Goal: Task Accomplishment & Management: Manage account settings

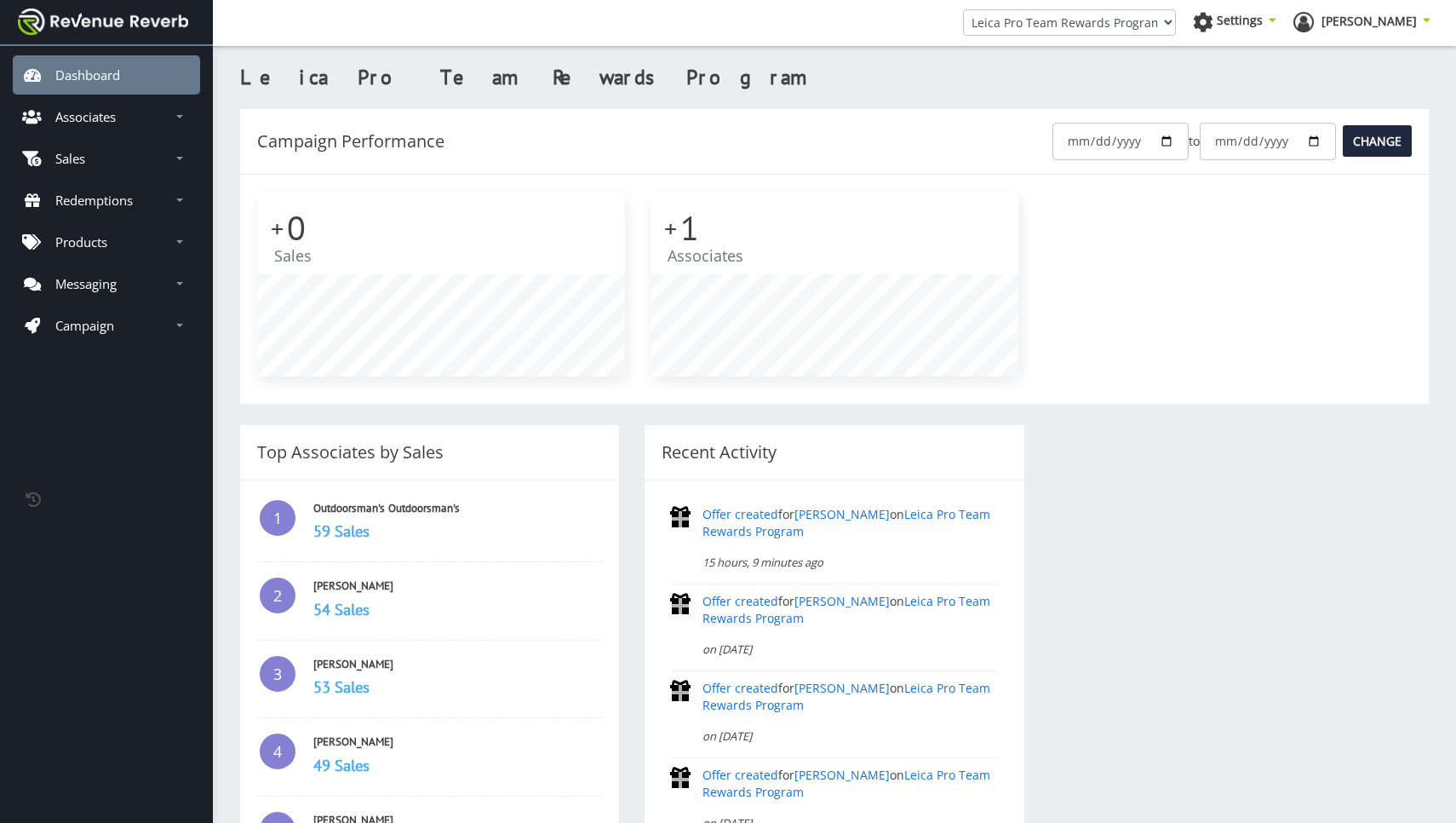
scroll to position [185, 368]
click at [105, 120] on p "Associates" at bounding box center [86, 117] width 61 height 17
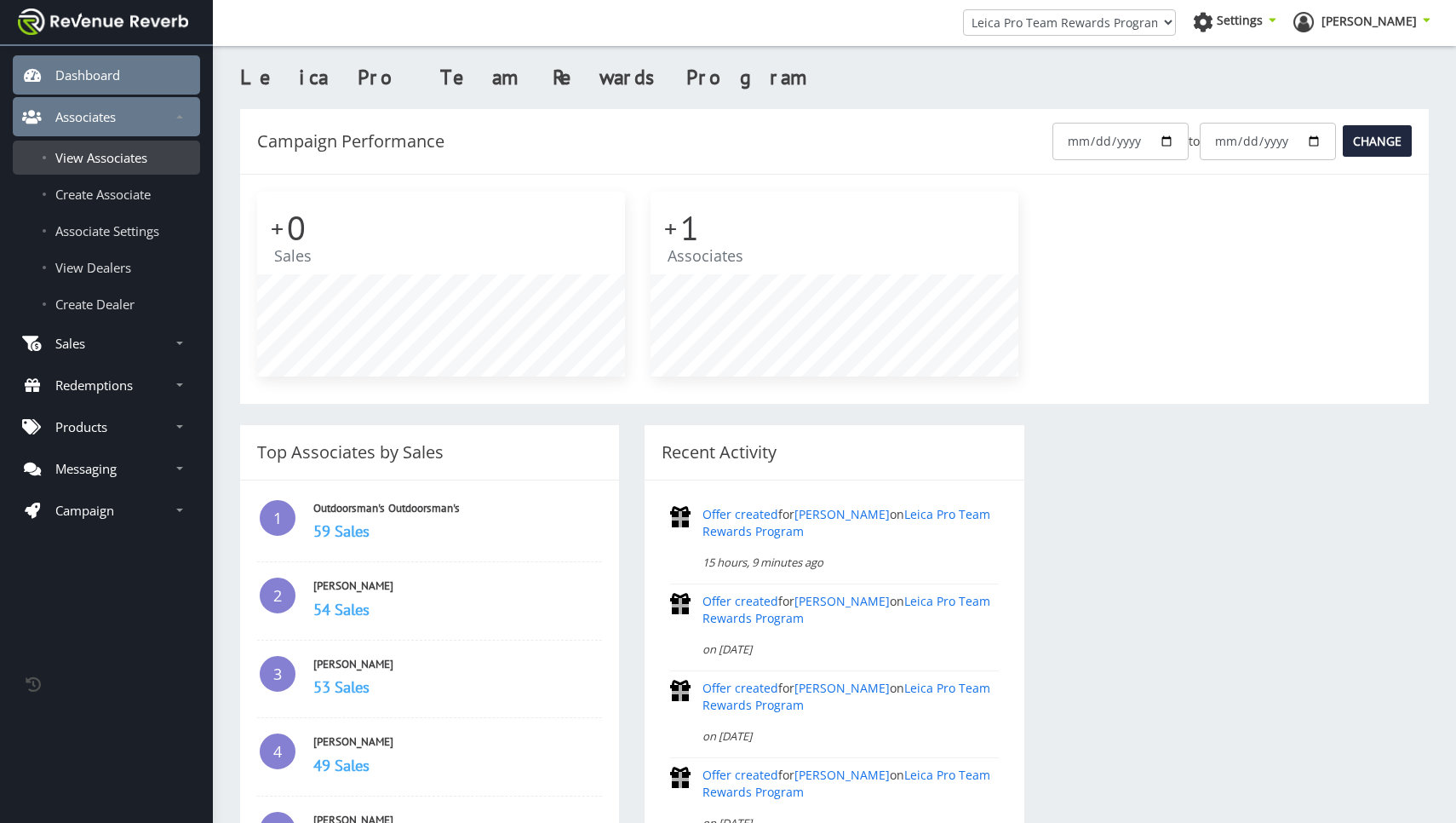
click at [107, 157] on span "View Associates" at bounding box center [101, 158] width 92 height 17
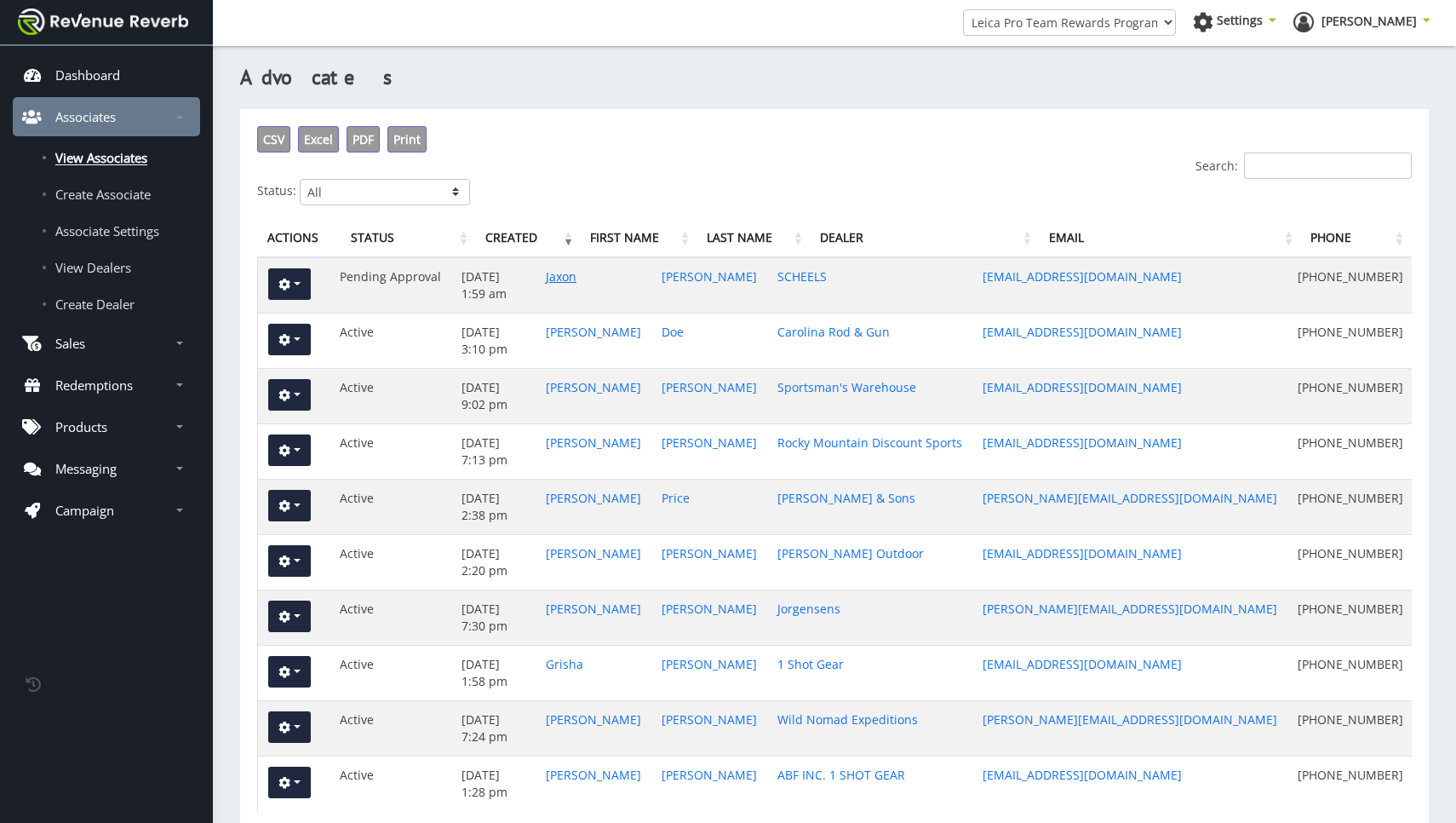
click at [577, 280] on link "Jaxon" at bounding box center [560, 276] width 30 height 16
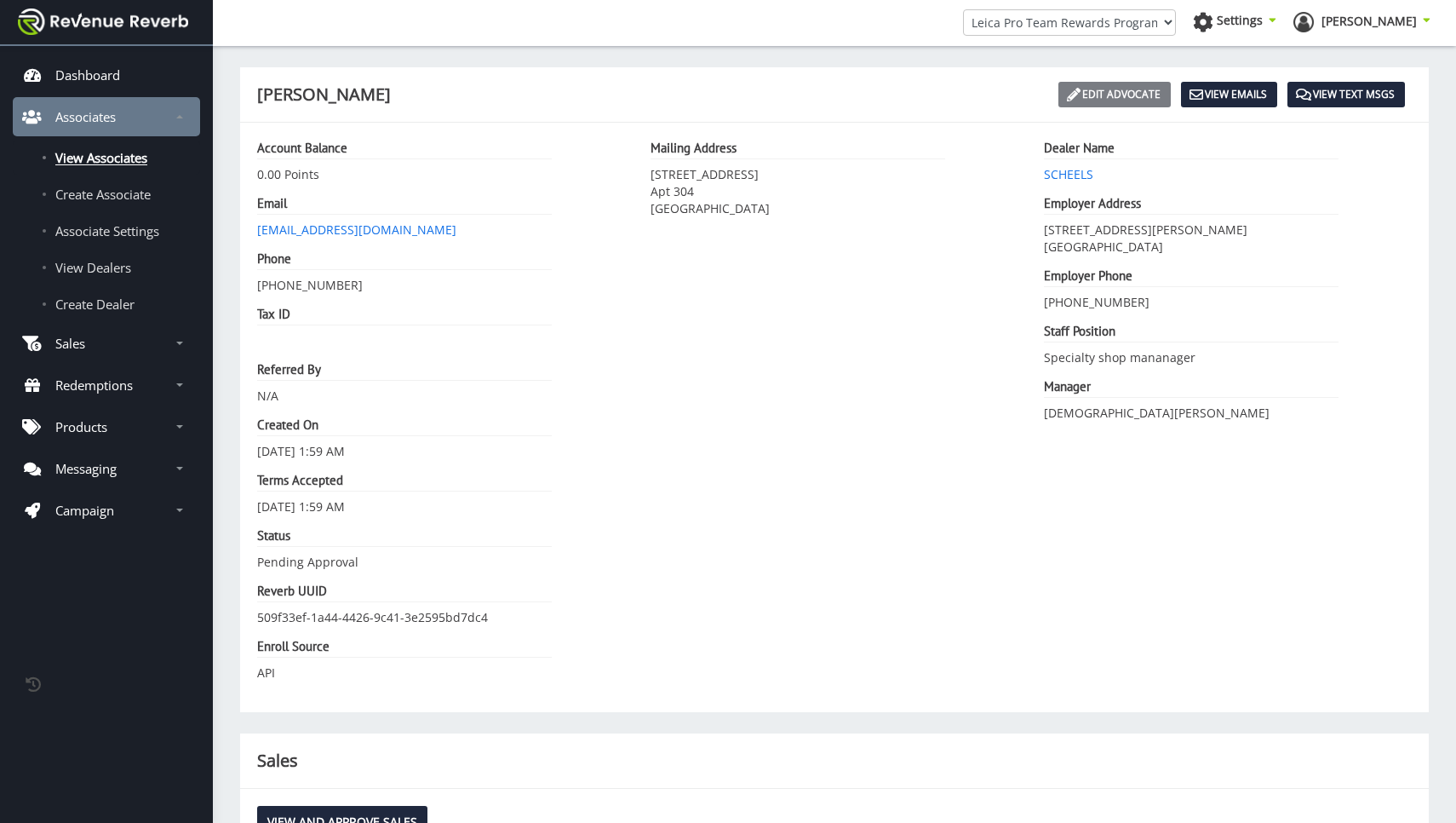
click at [1105, 95] on link "Edit Advocate" at bounding box center [1115, 94] width 113 height 25
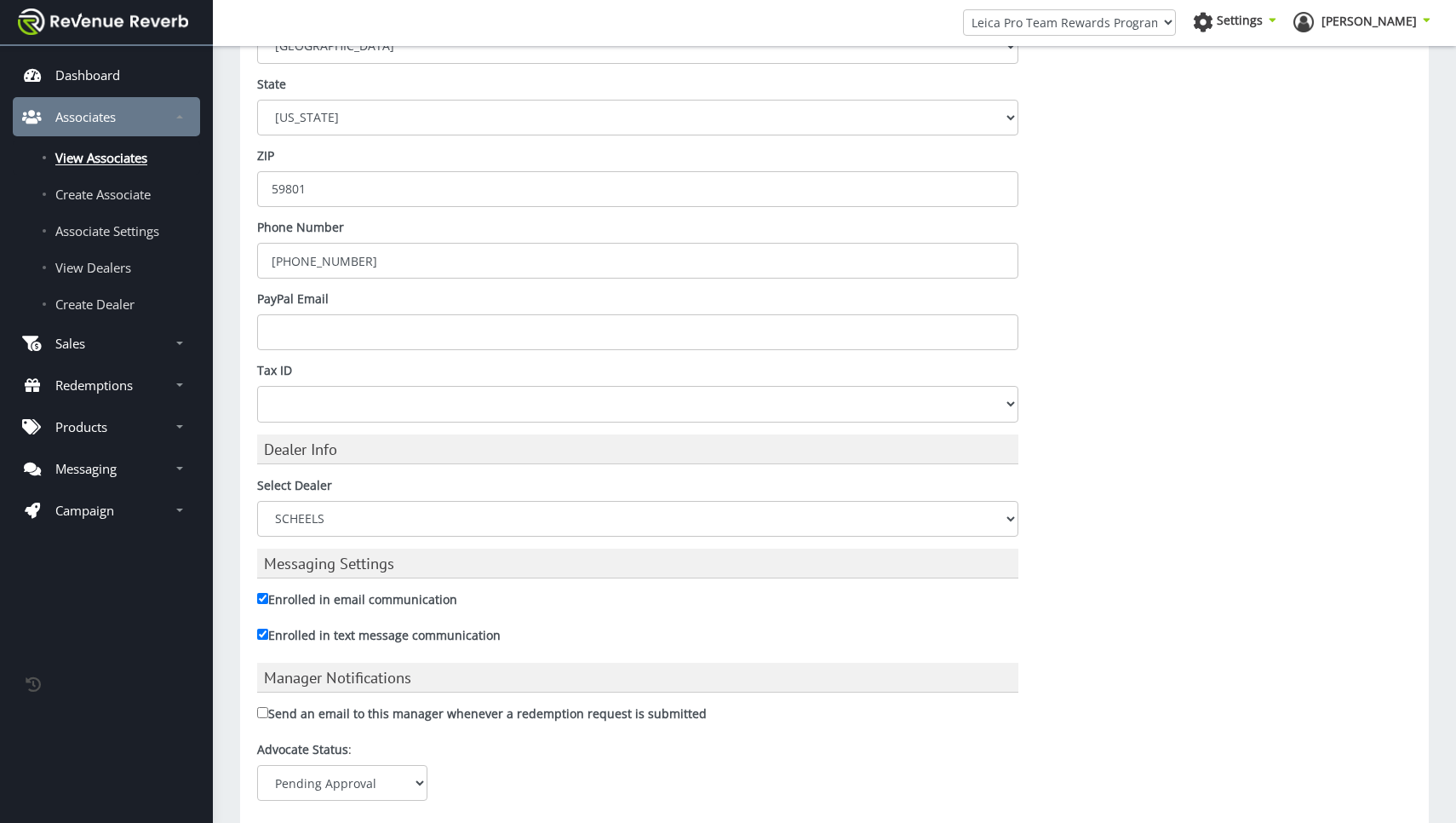
scroll to position [911, 0]
select select "1"
type input "Saving..."
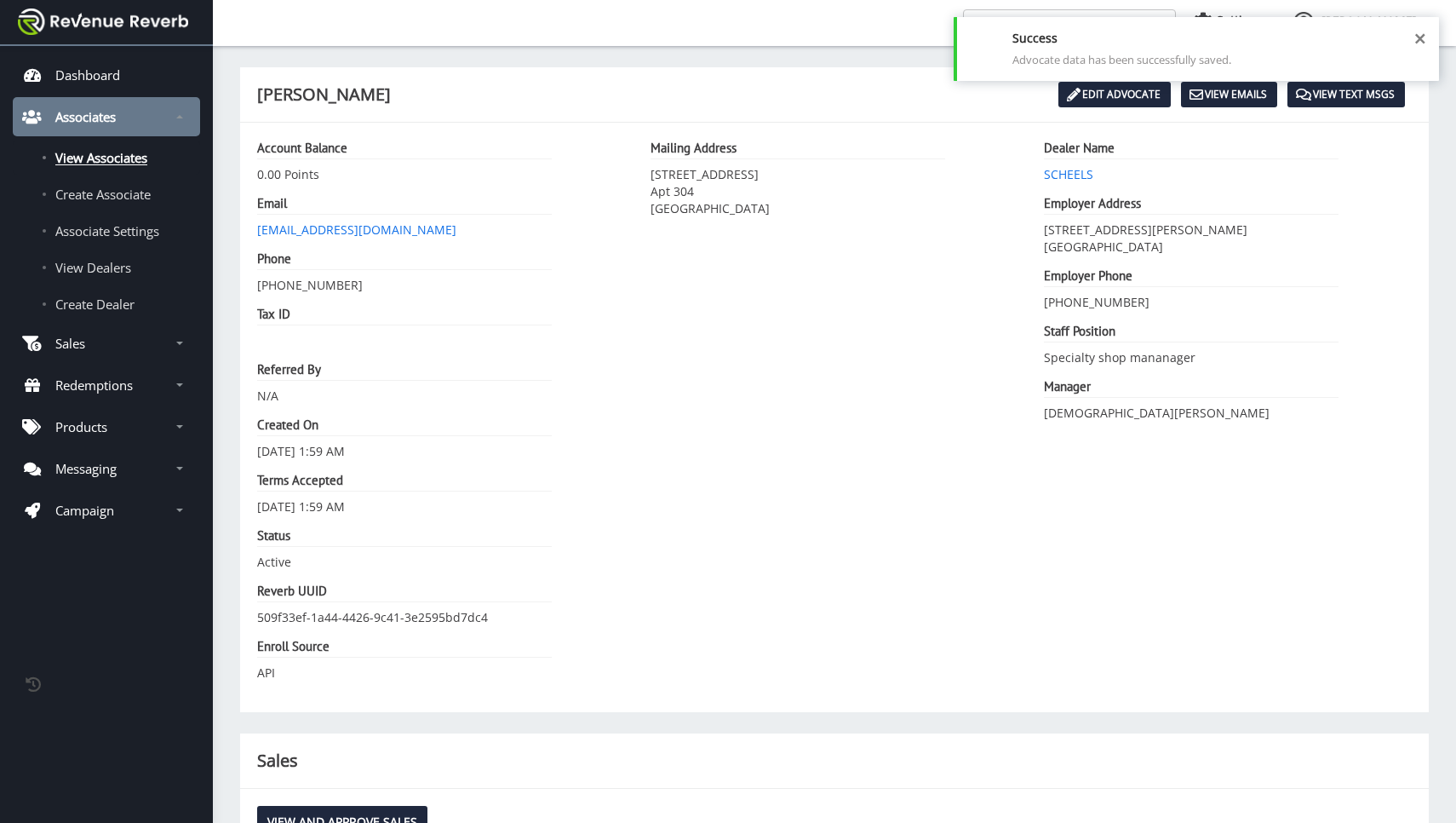
click at [177, 108] on link "Associates" at bounding box center [107, 116] width 187 height 39
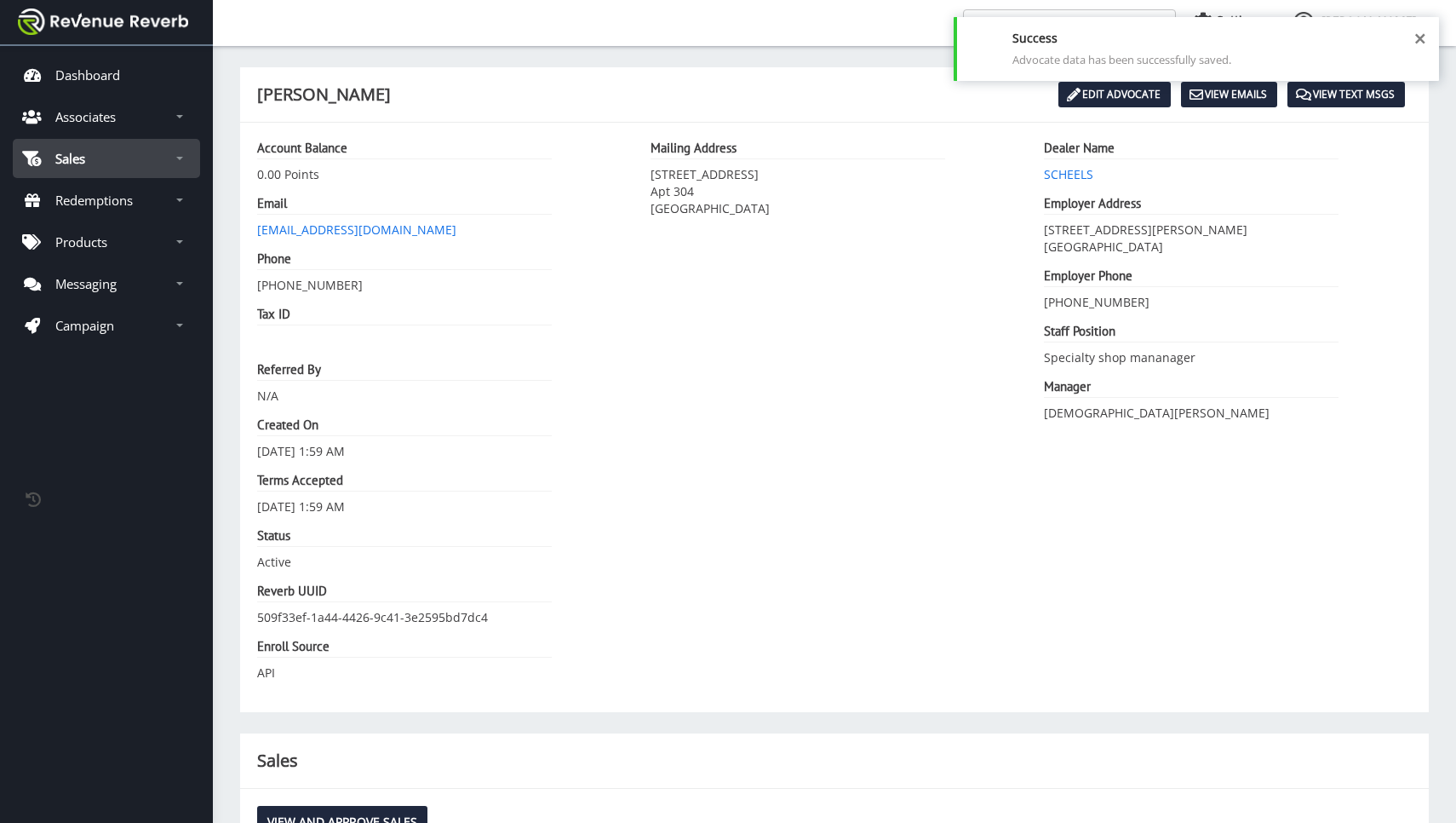
click at [178, 162] on link "Sales" at bounding box center [107, 158] width 187 height 39
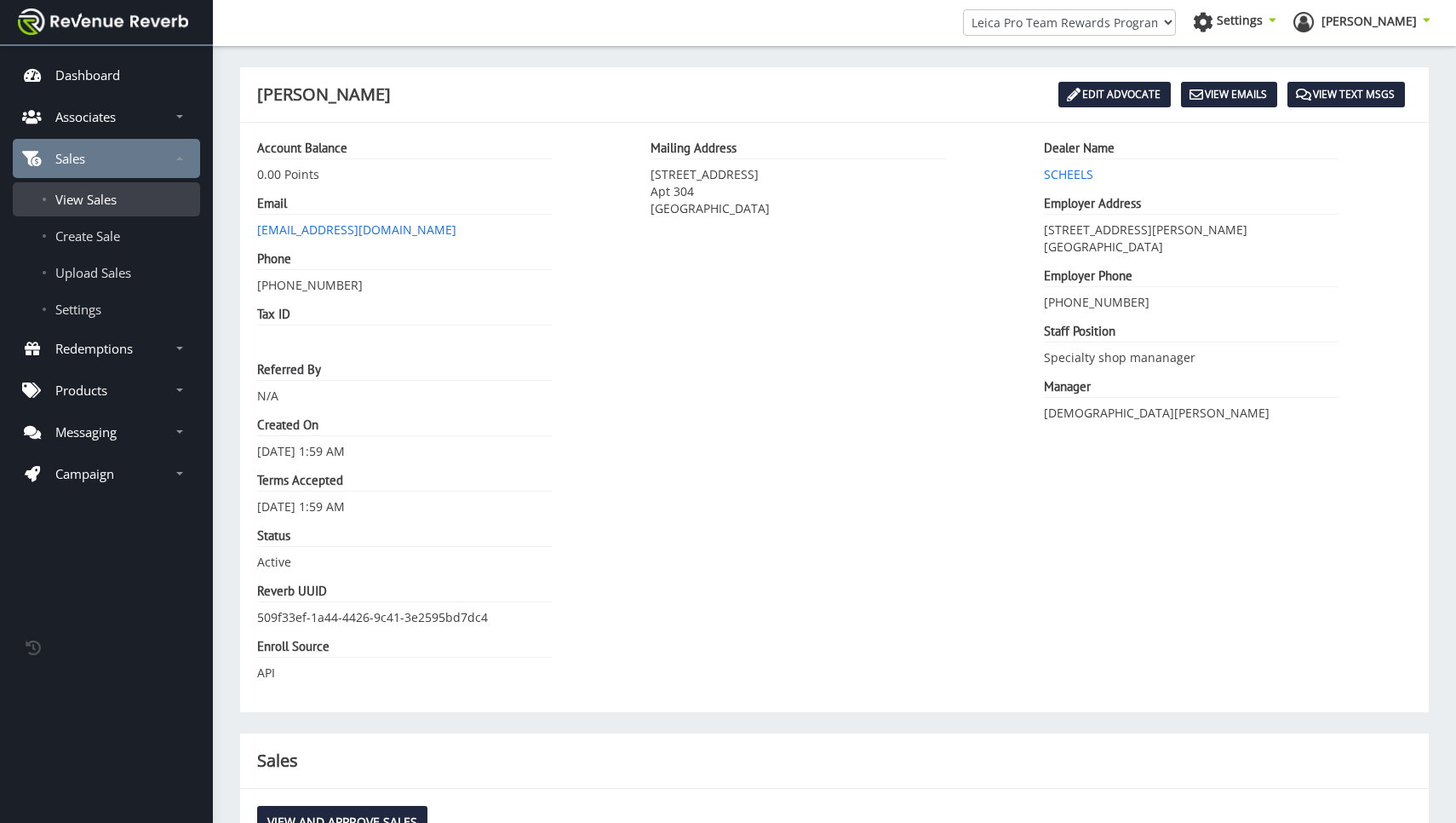
click at [101, 197] on span "View Sales" at bounding box center [86, 199] width 61 height 17
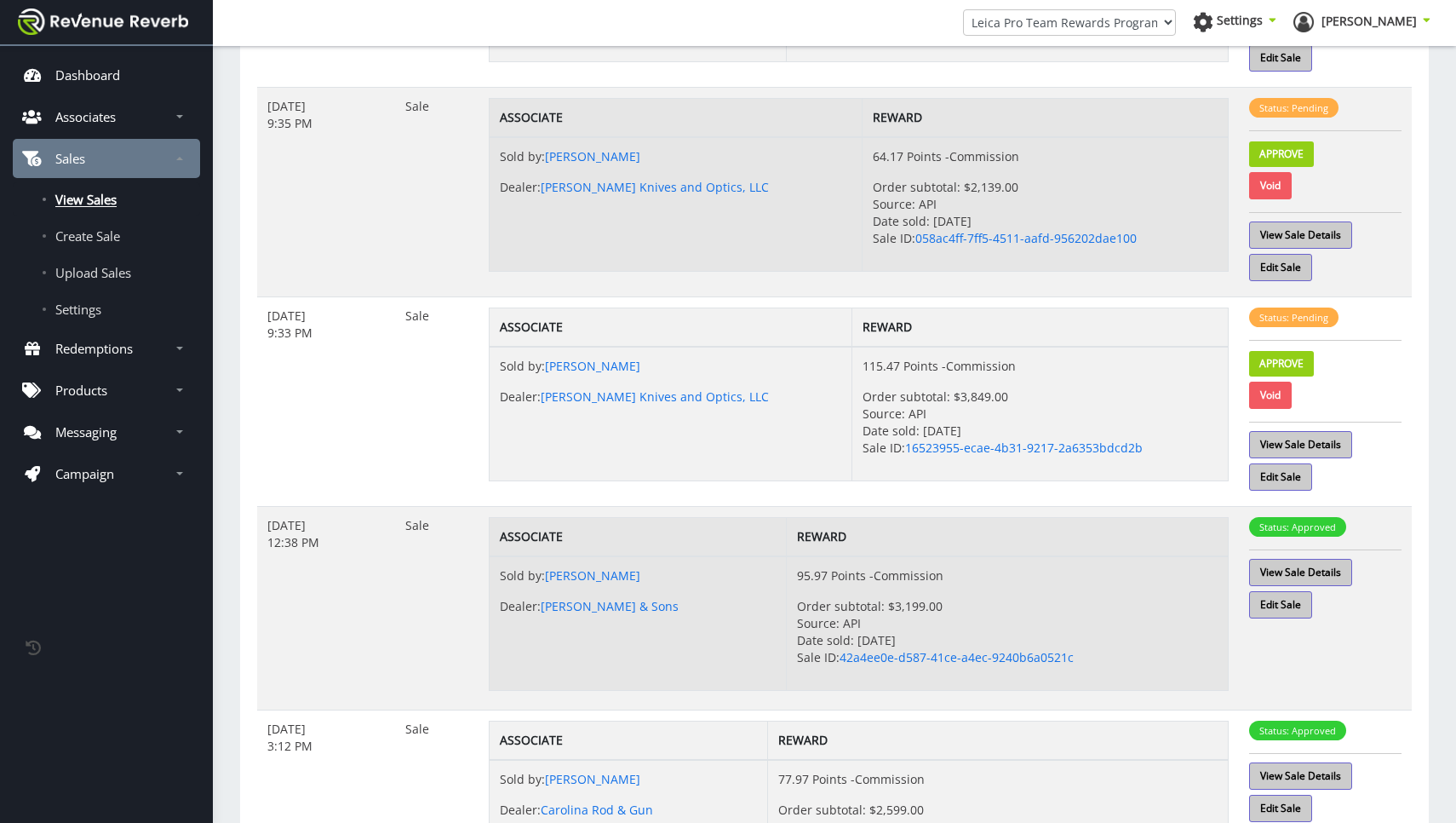
scroll to position [537, 0]
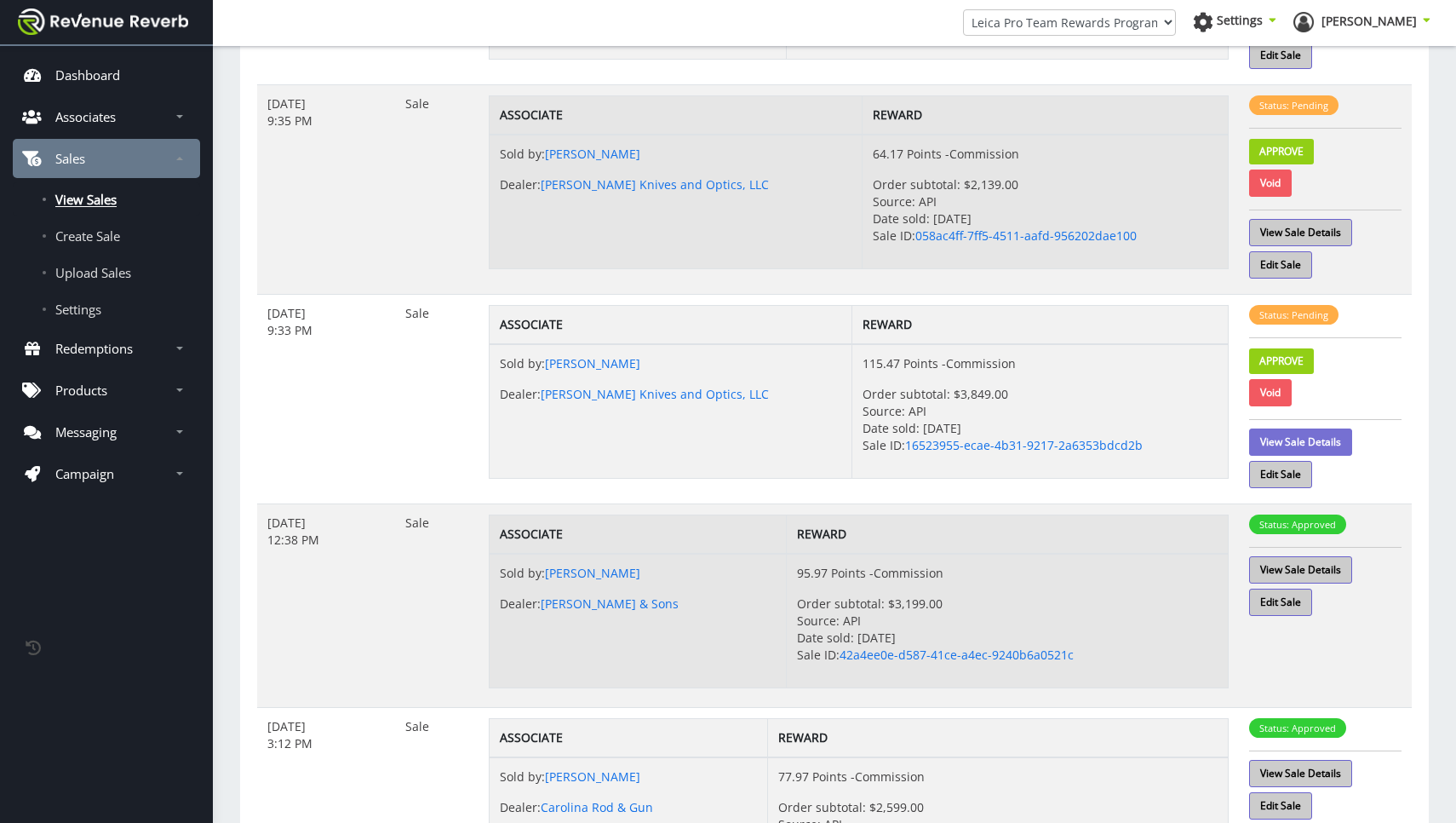
click at [1286, 439] on link "View Sale Details" at bounding box center [1300, 442] width 103 height 27
click at [1290, 360] on link "Approve" at bounding box center [1281, 360] width 65 height 25
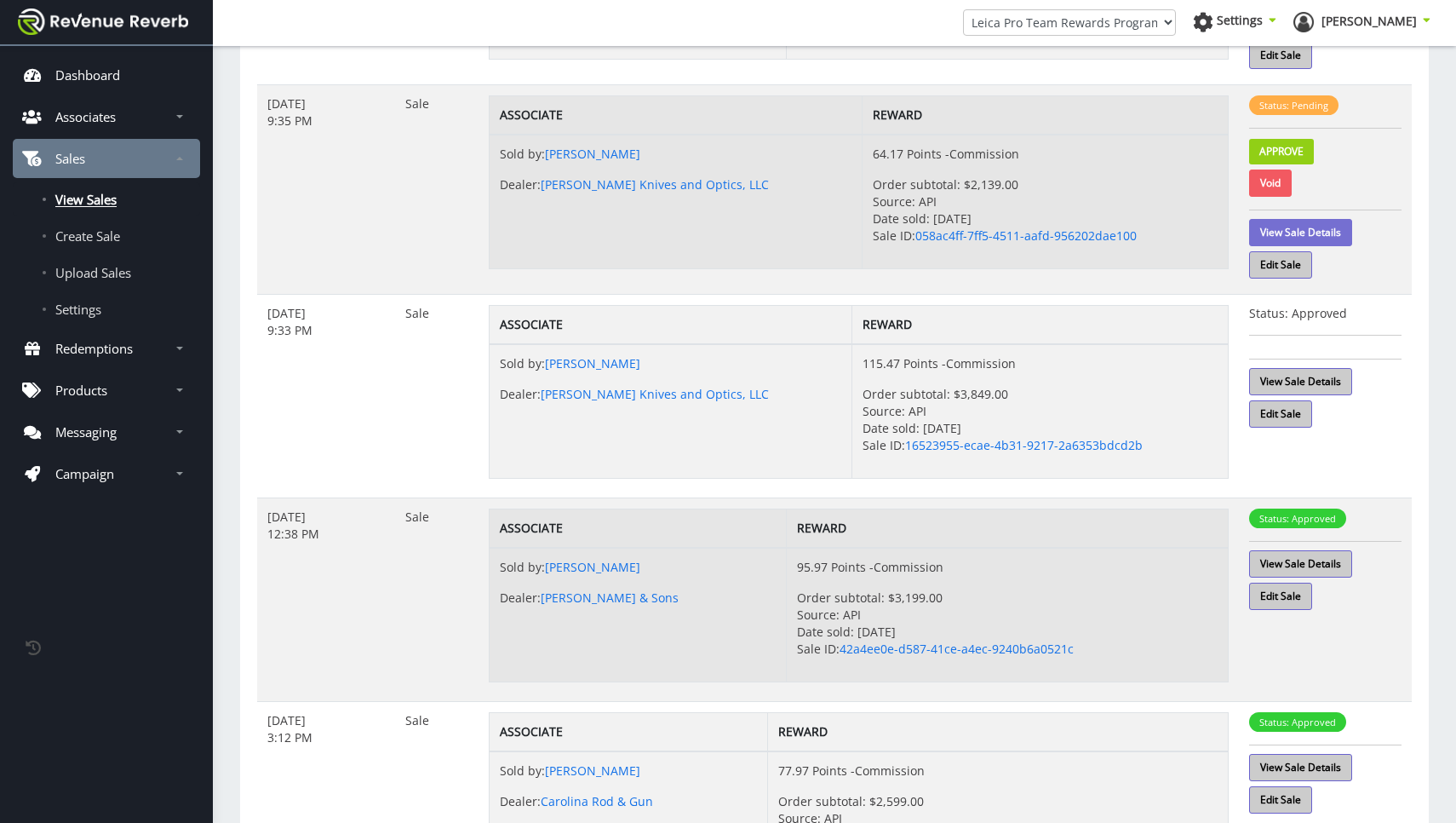
click at [1286, 237] on link "View Sale Details" at bounding box center [1300, 232] width 103 height 27
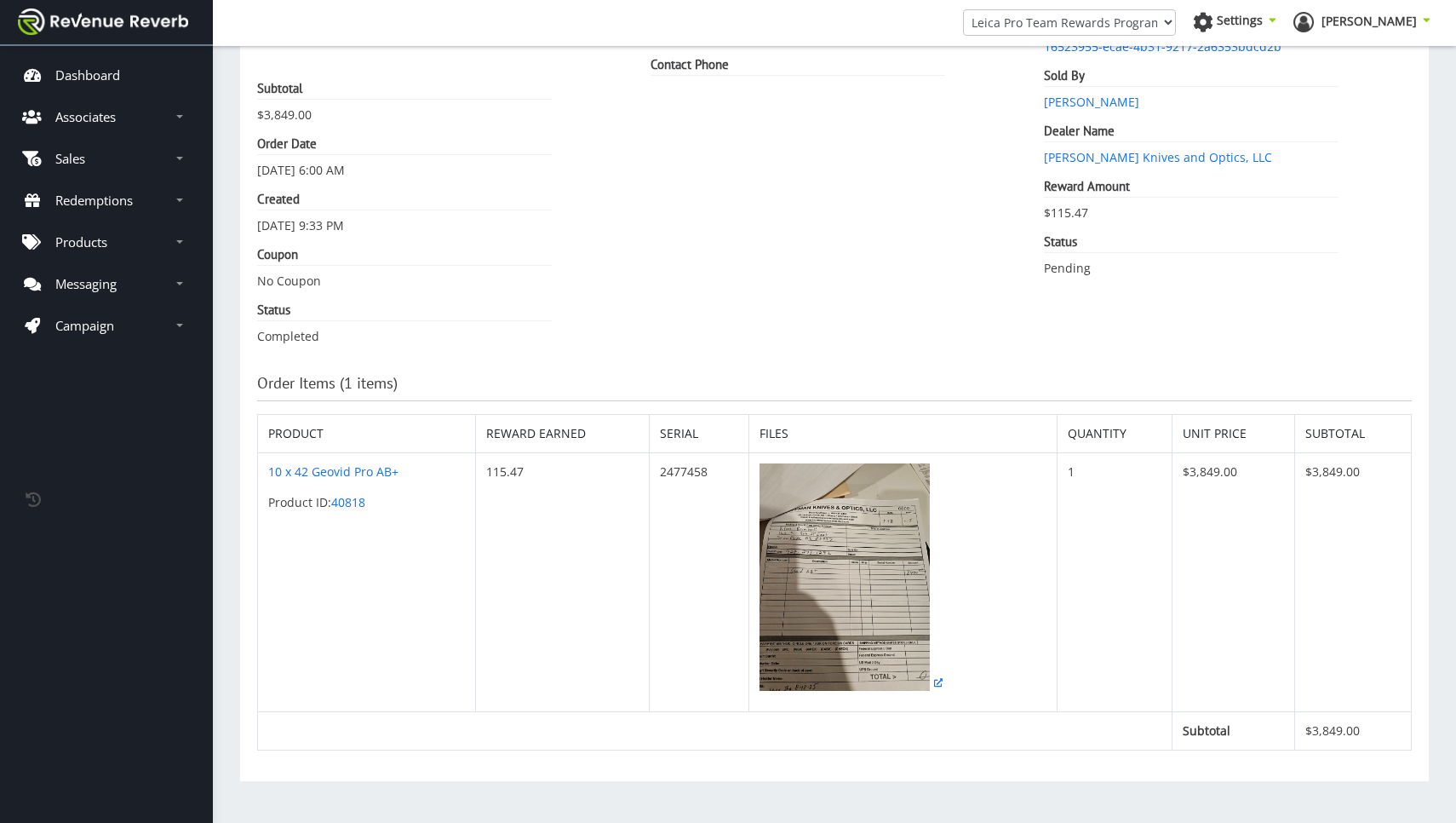
scroll to position [171, 0]
click at [833, 578] on img at bounding box center [844, 577] width 171 height 227
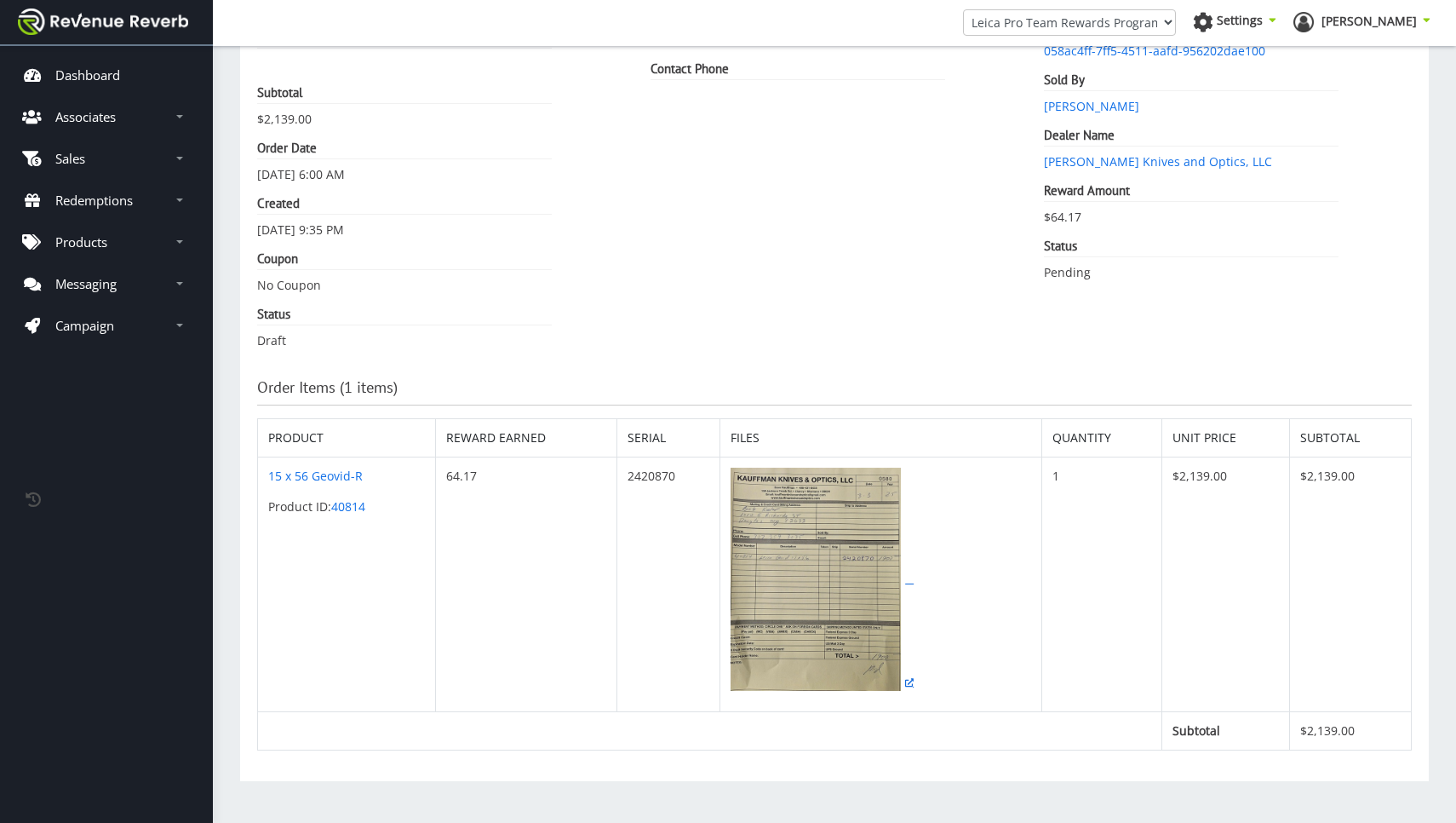
scroll to position [166, 0]
click at [822, 562] on img at bounding box center [816, 580] width 171 height 224
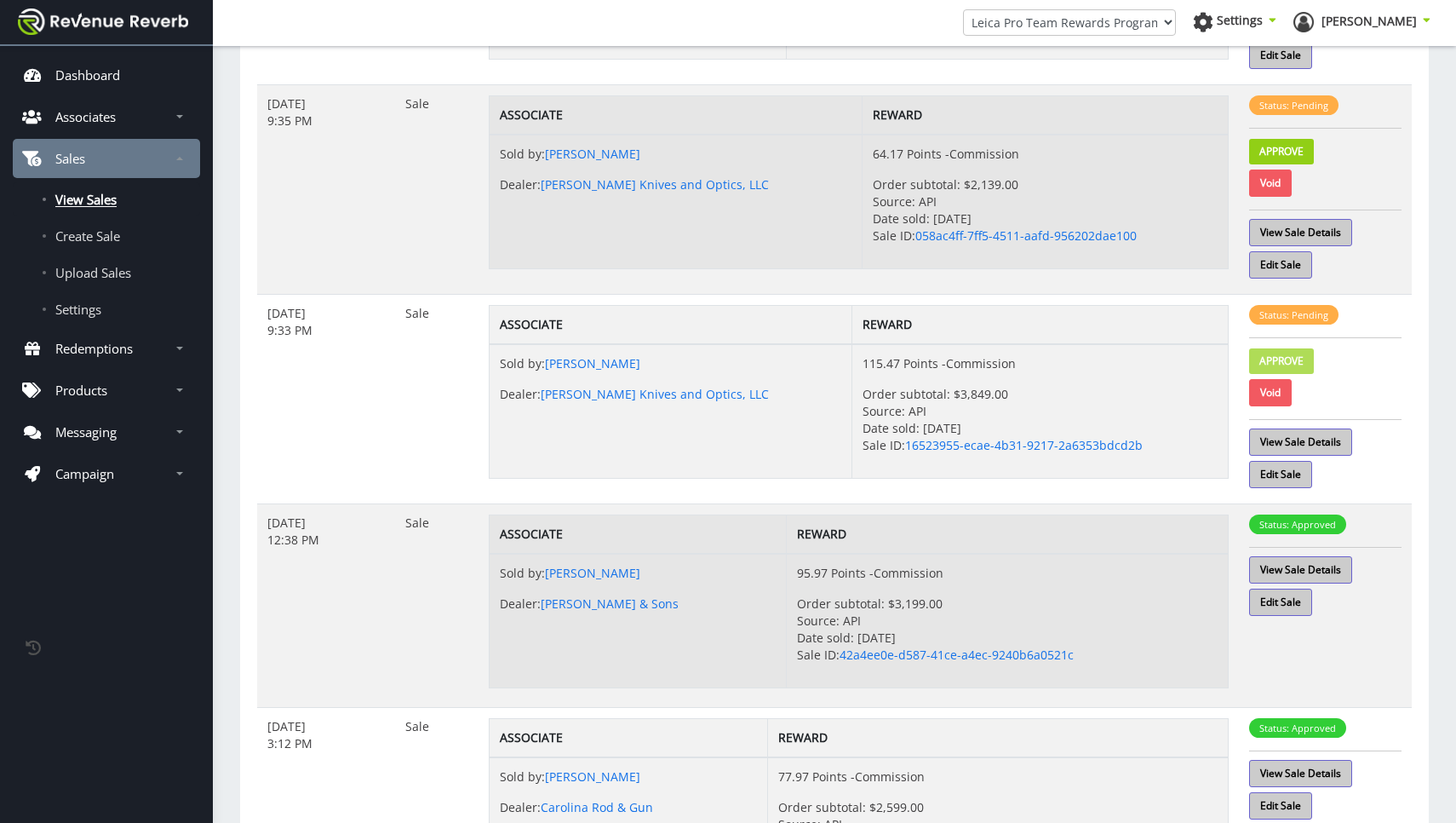
click at [1295, 361] on link "Approve" at bounding box center [1281, 360] width 65 height 25
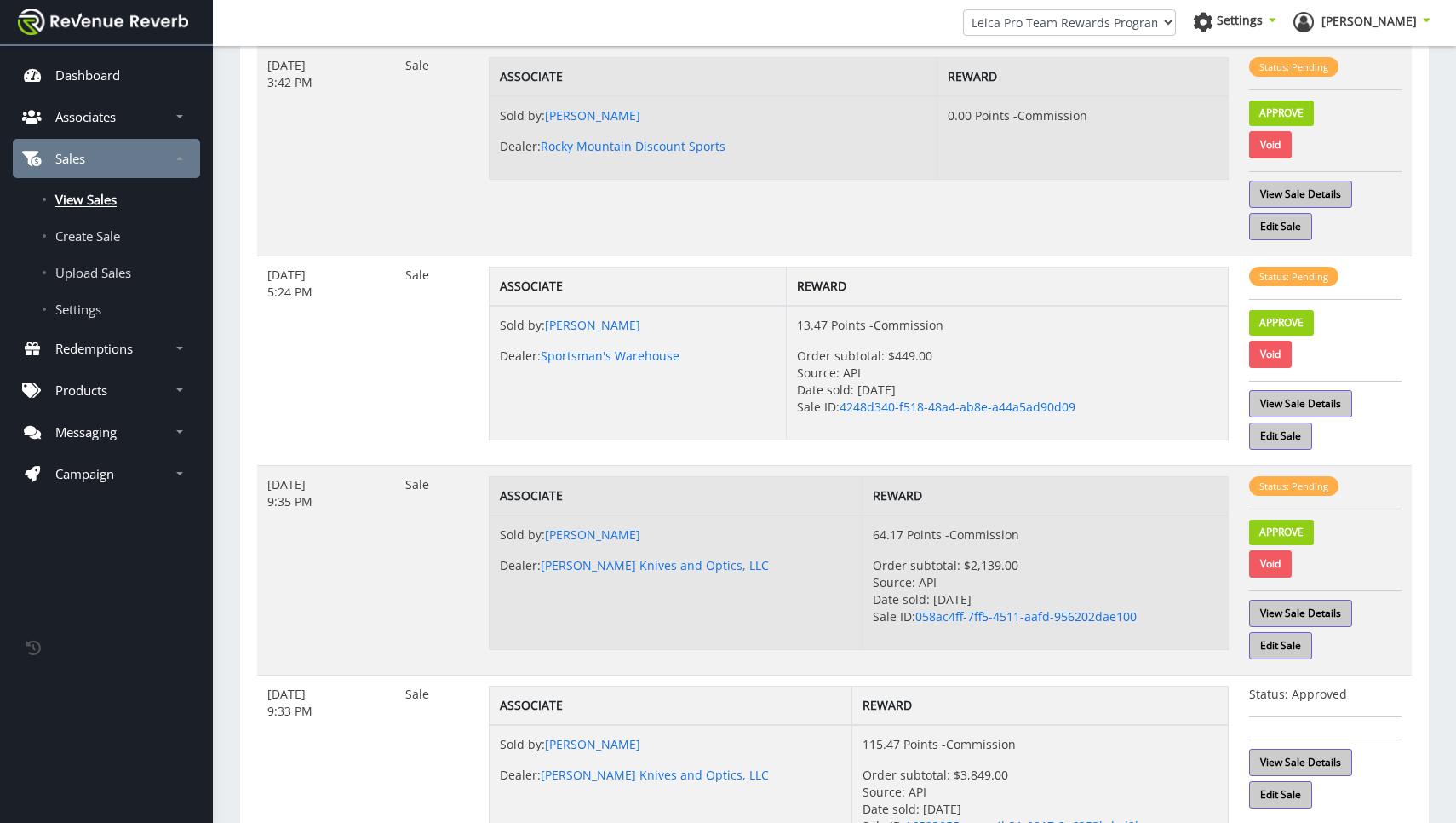
scroll to position [113, 0]
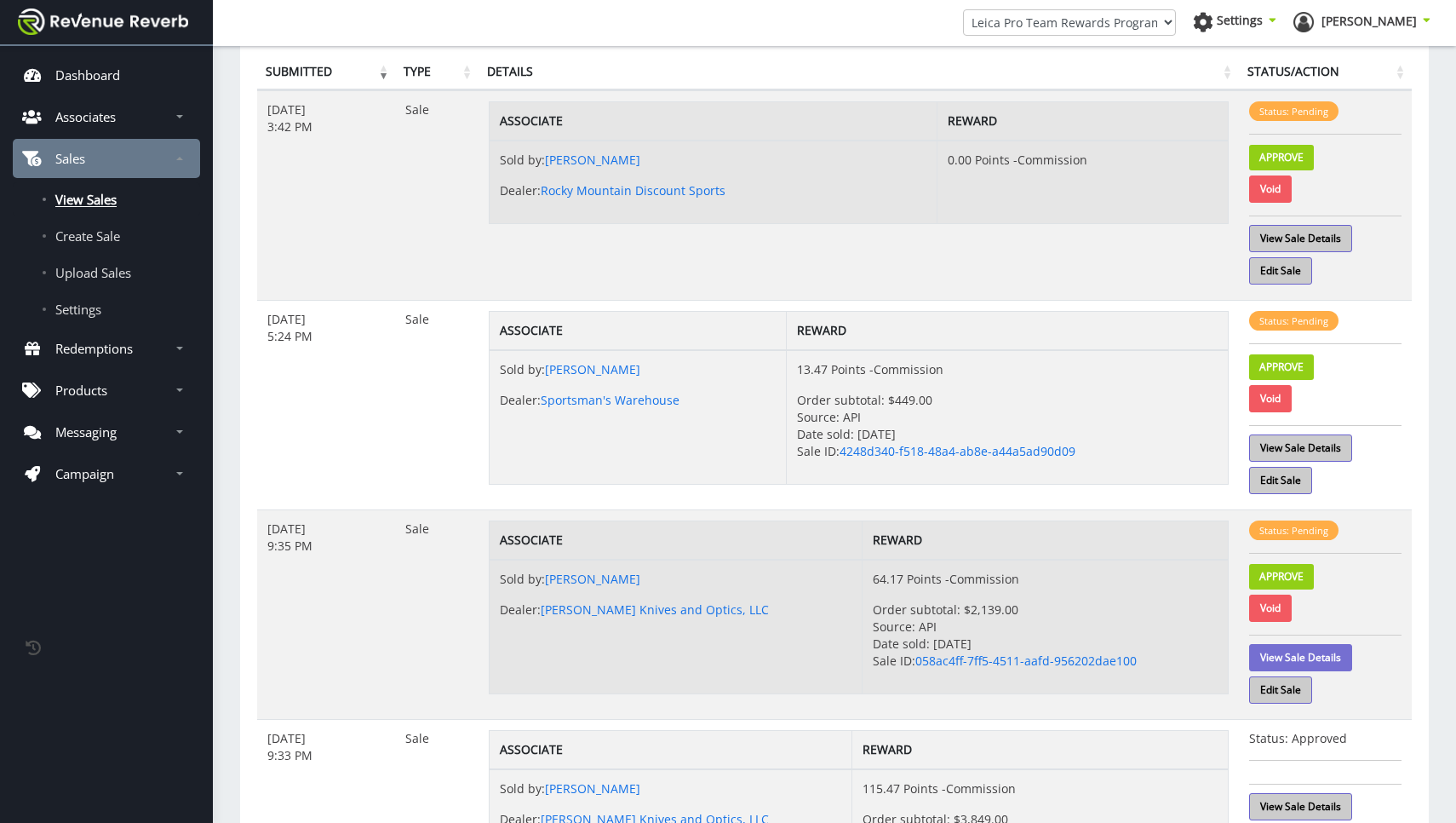
click at [1289, 651] on link "View Sale Details" at bounding box center [1300, 657] width 103 height 27
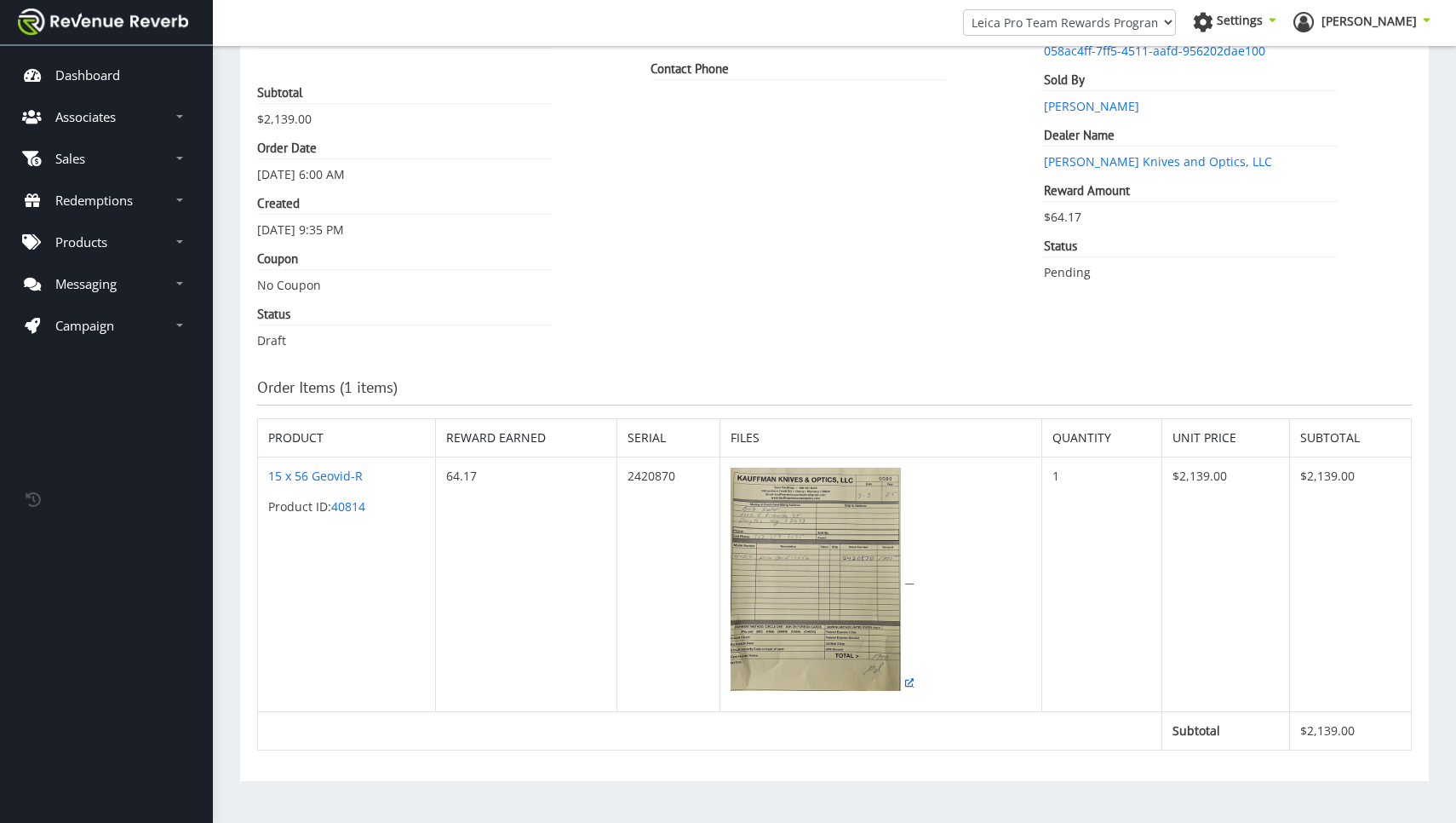
scroll to position [166, 0]
click at [832, 527] on img at bounding box center [816, 580] width 171 height 224
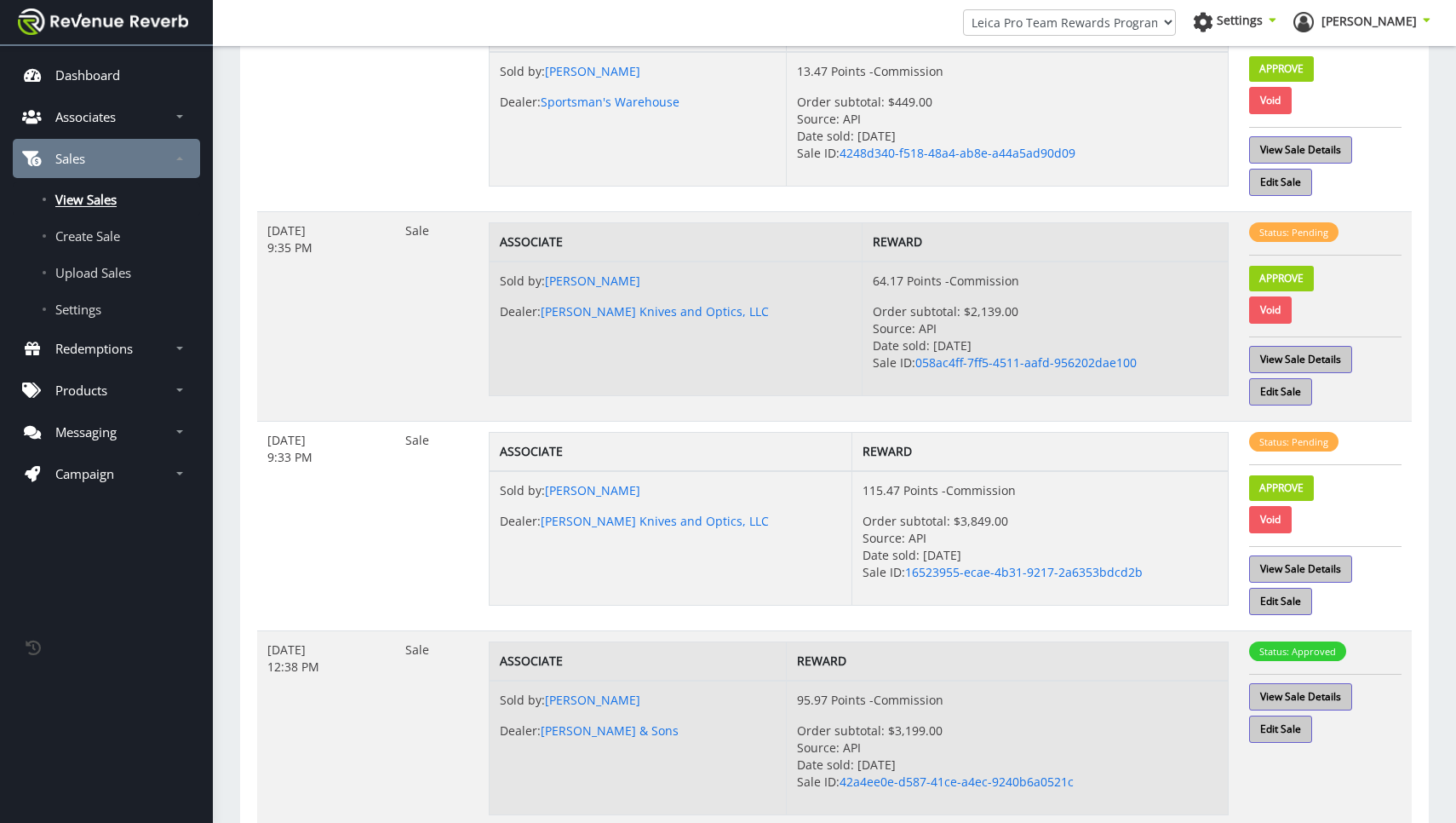
scroll to position [409, 0]
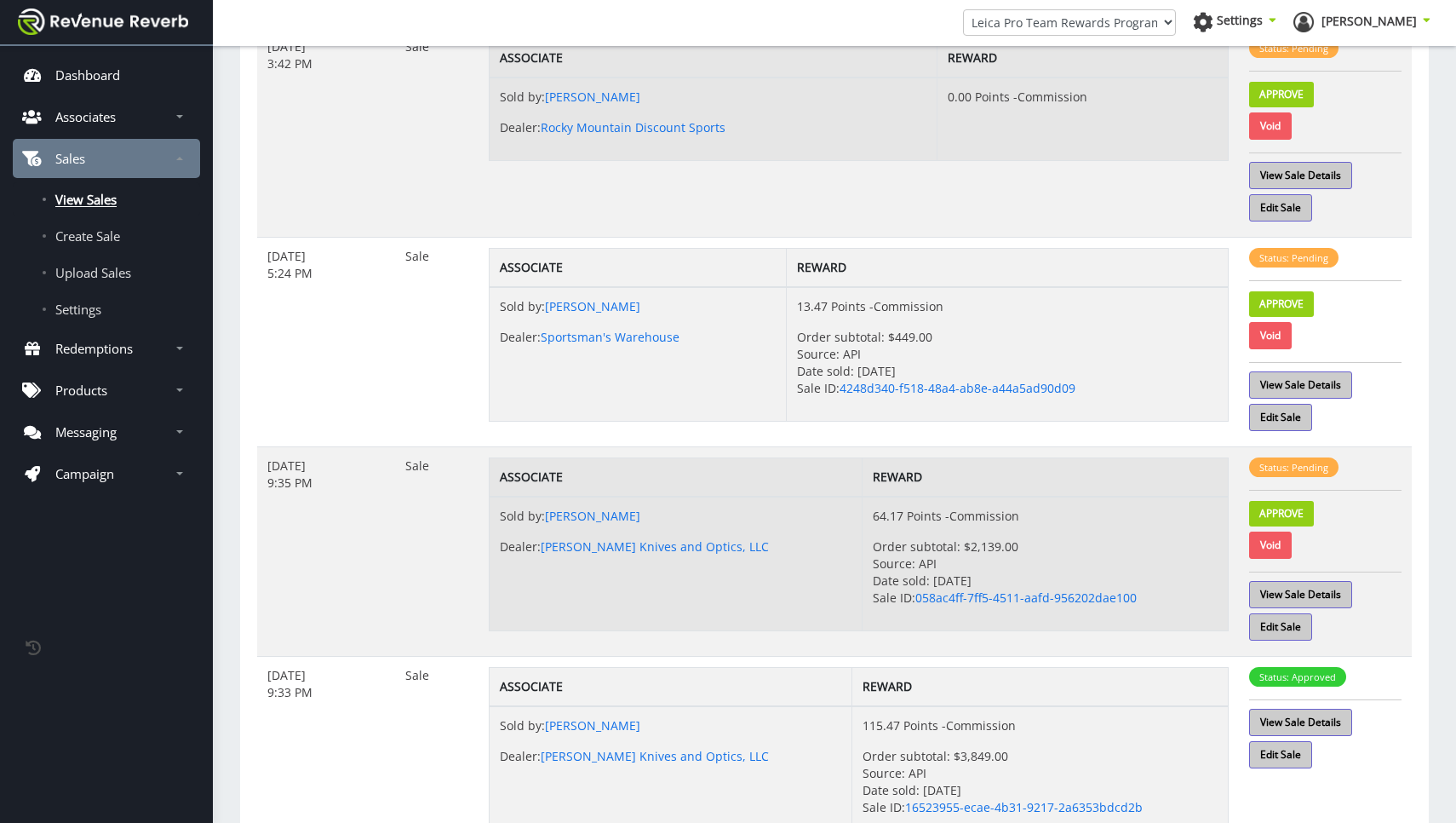
scroll to position [177, 0]
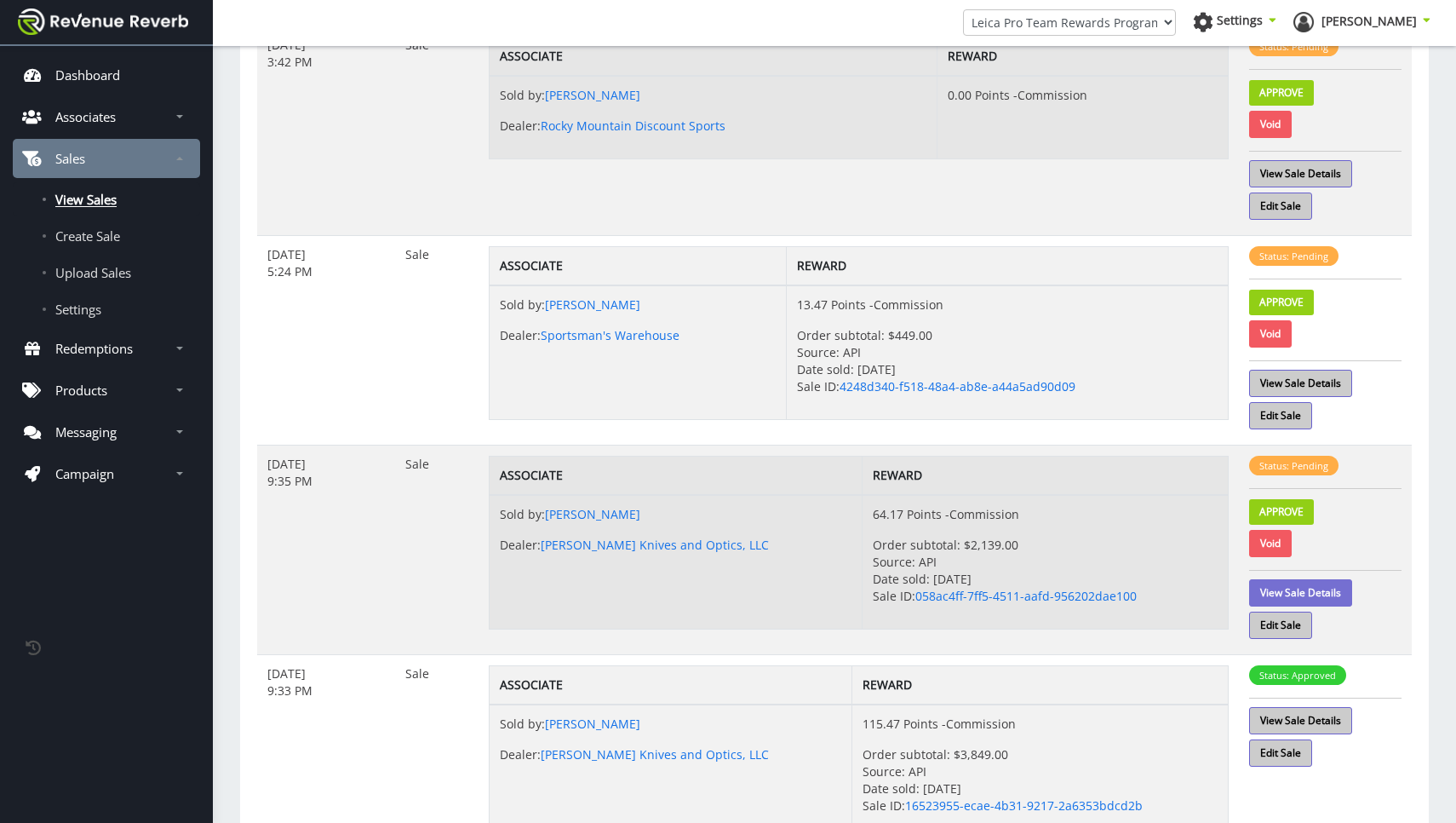
click at [1288, 593] on link "View Sale Details" at bounding box center [1300, 593] width 103 height 27
click at [1291, 510] on link "Approve" at bounding box center [1281, 511] width 65 height 25
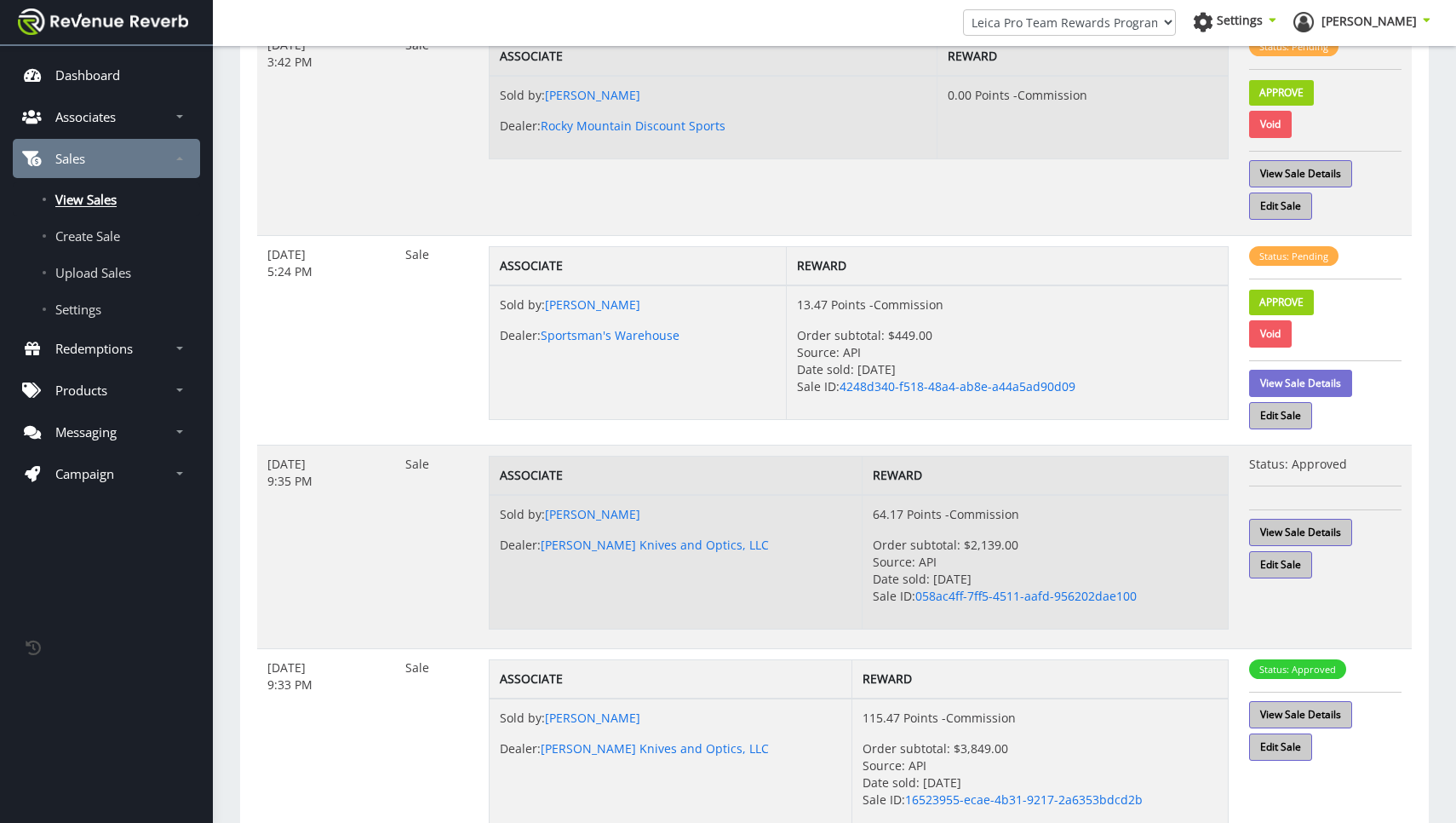
click at [1285, 383] on link "View Sale Details" at bounding box center [1300, 383] width 103 height 27
click at [1285, 299] on link "Approve" at bounding box center [1281, 301] width 65 height 25
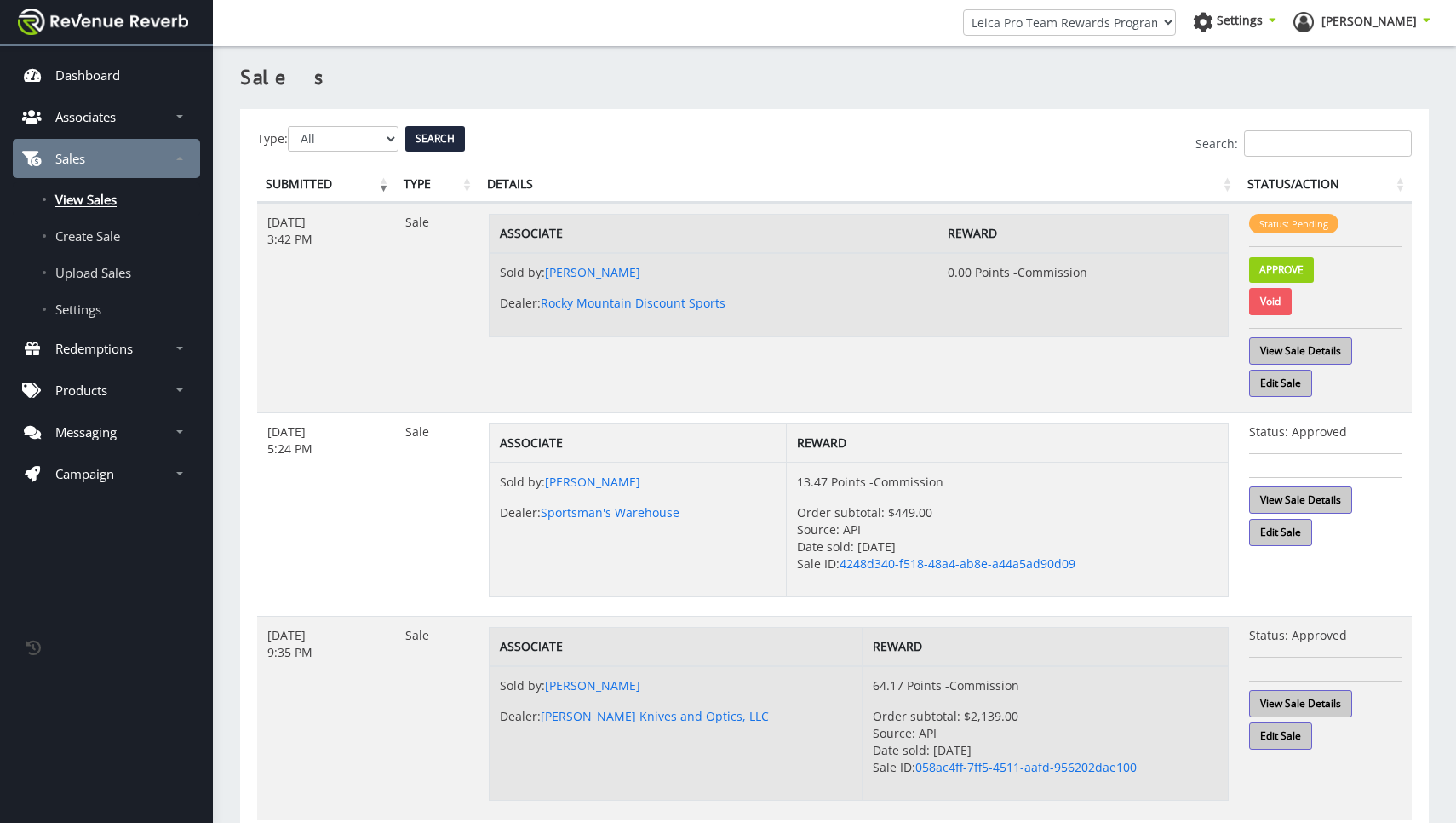
scroll to position [0, 0]
click at [1277, 348] on link "View Sale Details" at bounding box center [1300, 350] width 103 height 27
click at [1286, 379] on link "Edit Sale" at bounding box center [1280, 383] width 63 height 27
click at [582, 276] on link "Jesse Burd" at bounding box center [592, 272] width 95 height 16
click at [1297, 344] on link "View Sale Details" at bounding box center [1300, 350] width 103 height 27
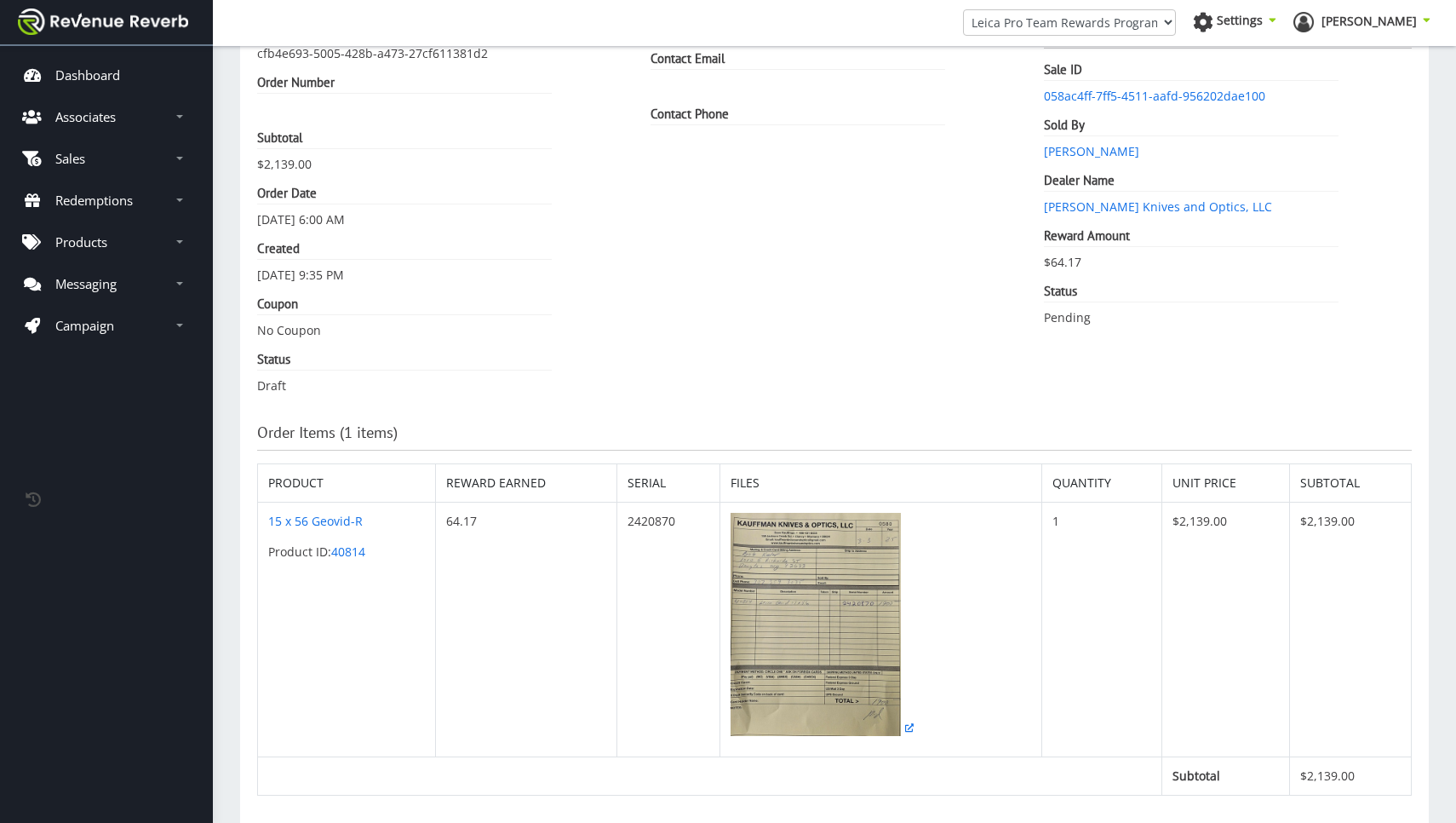
scroll to position [126, 0]
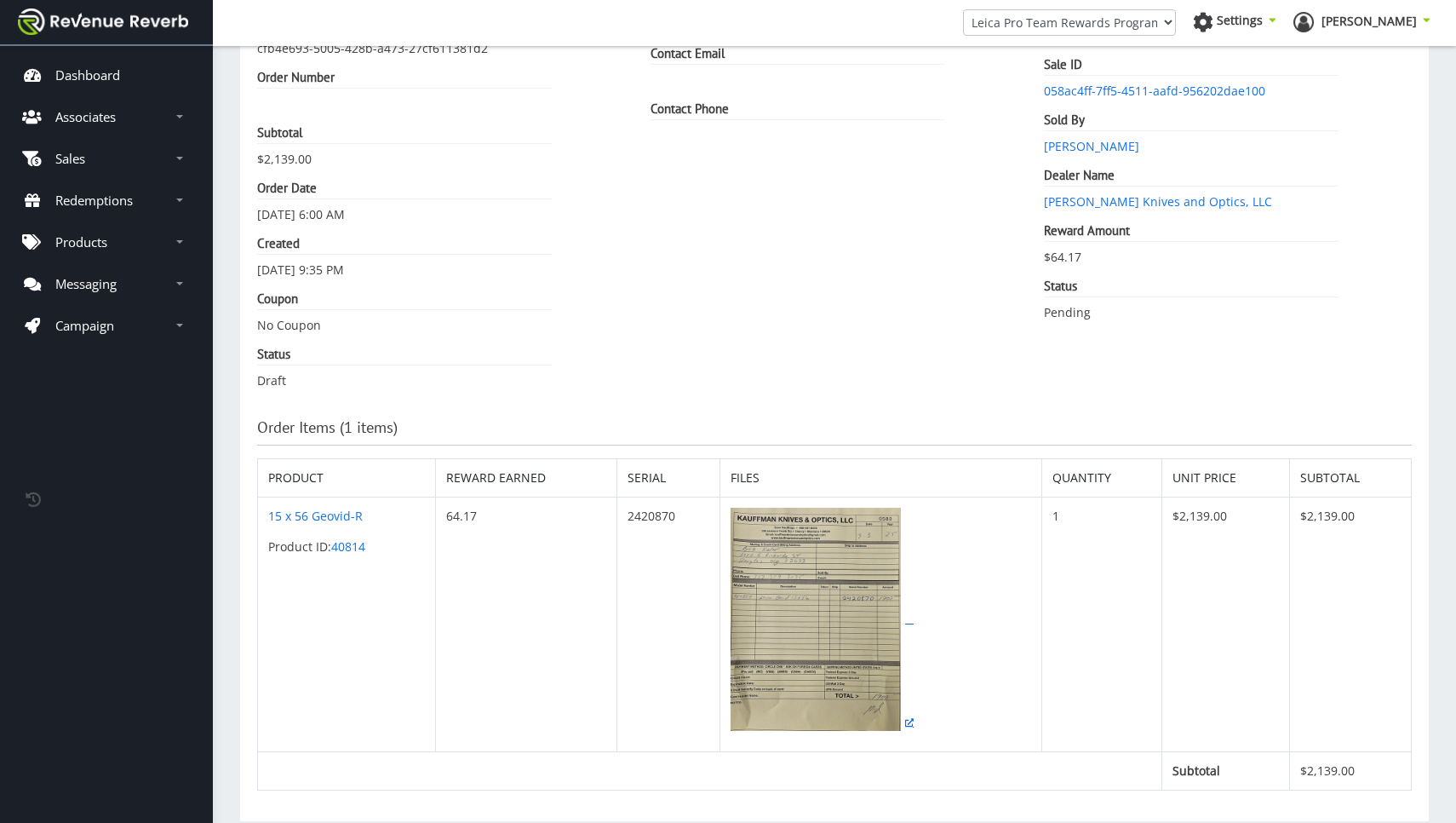
click at [826, 592] on img at bounding box center [816, 619] width 171 height 224
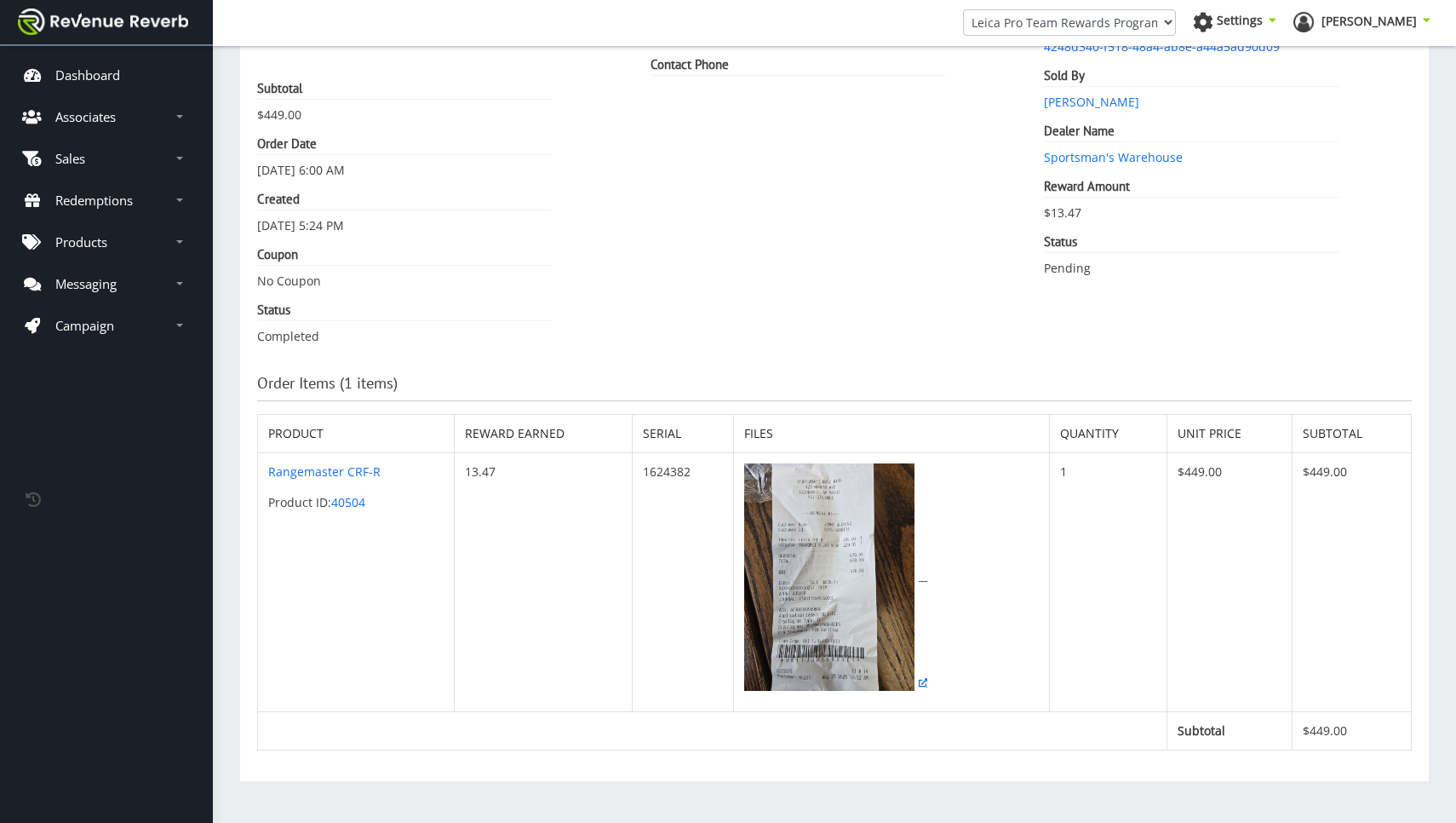
scroll to position [171, 0]
click at [832, 546] on img at bounding box center [829, 577] width 171 height 227
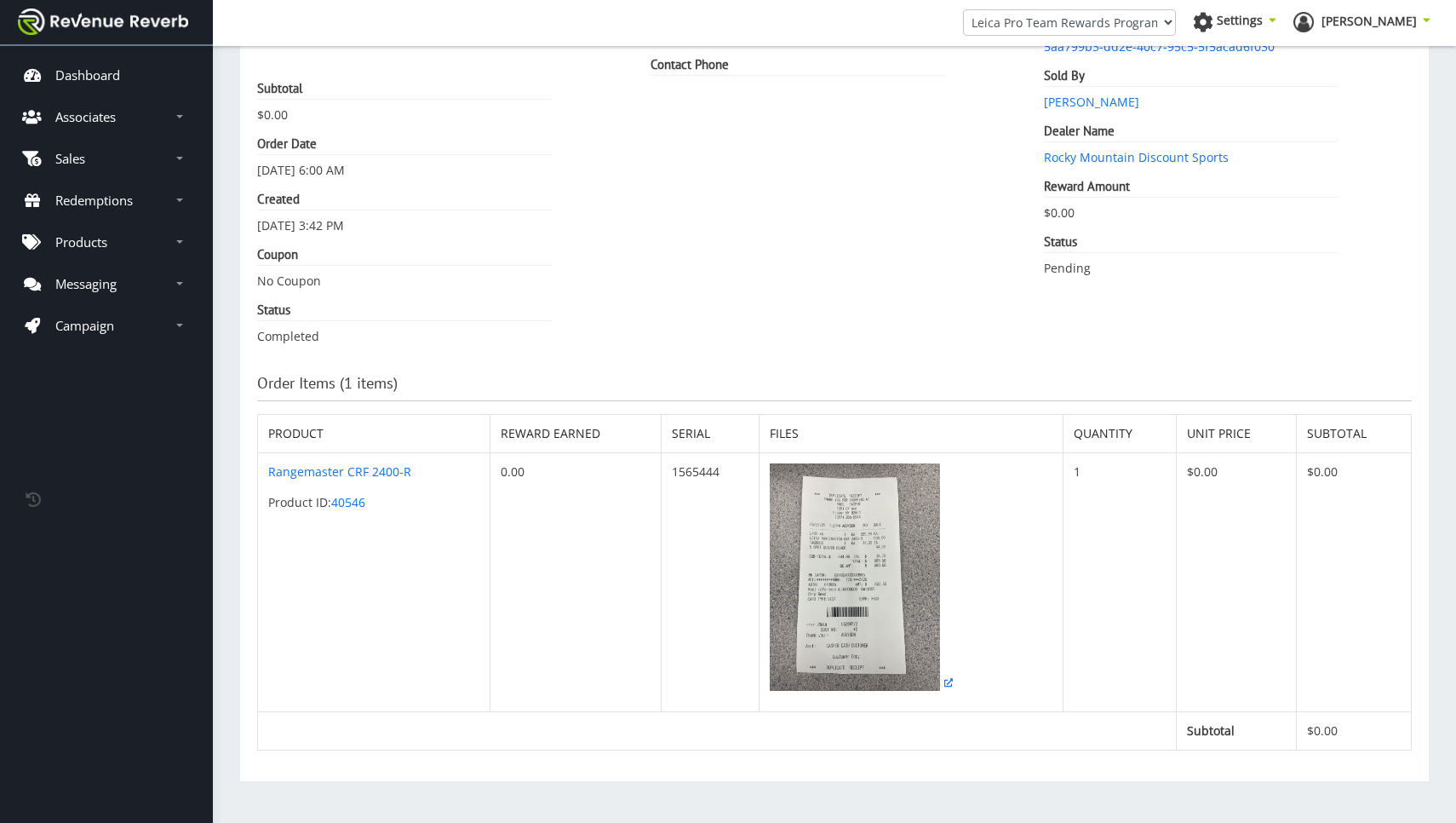
scroll to position [171, 0]
click at [851, 567] on img at bounding box center [855, 577] width 171 height 227
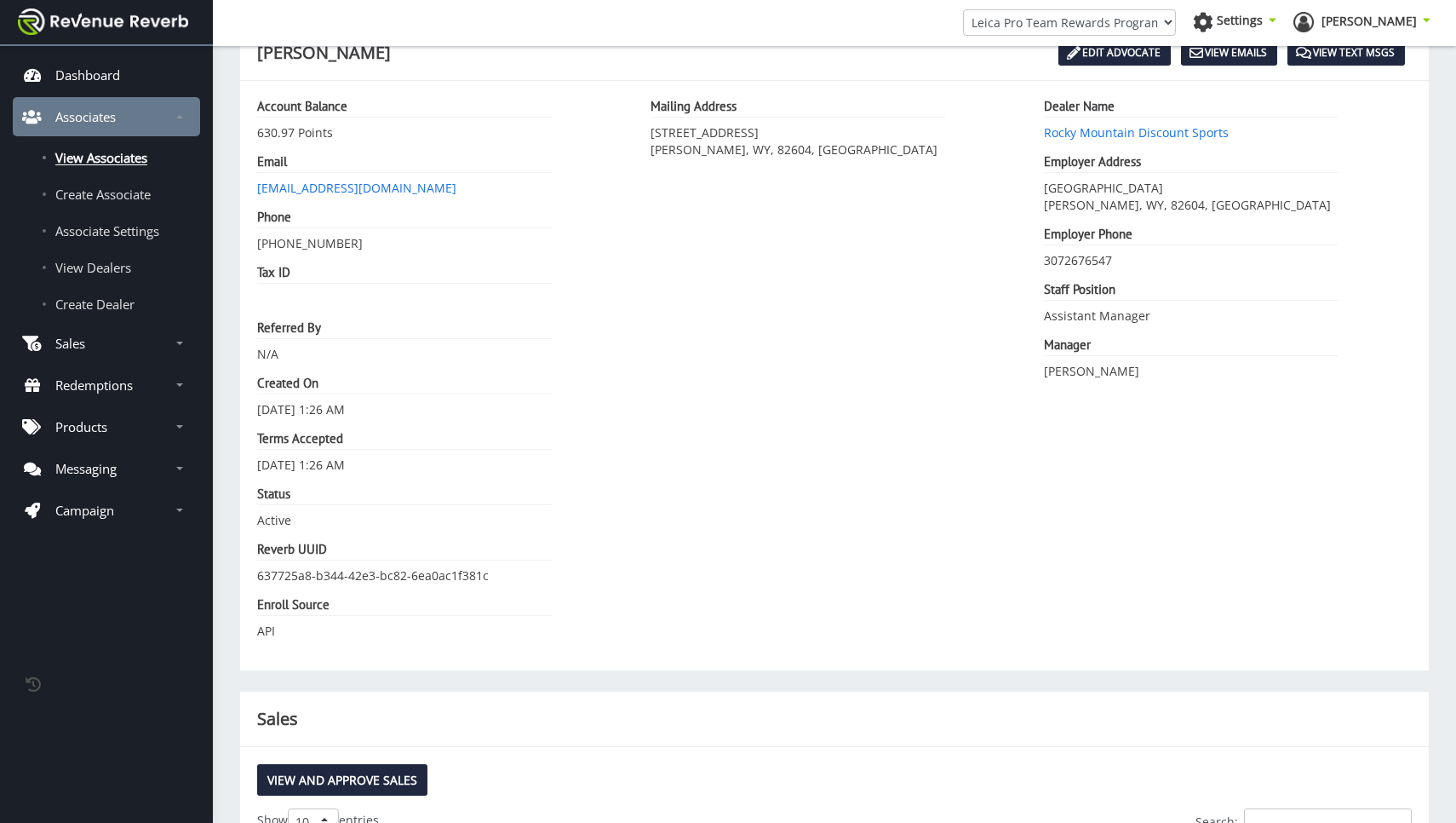
scroll to position [49, 0]
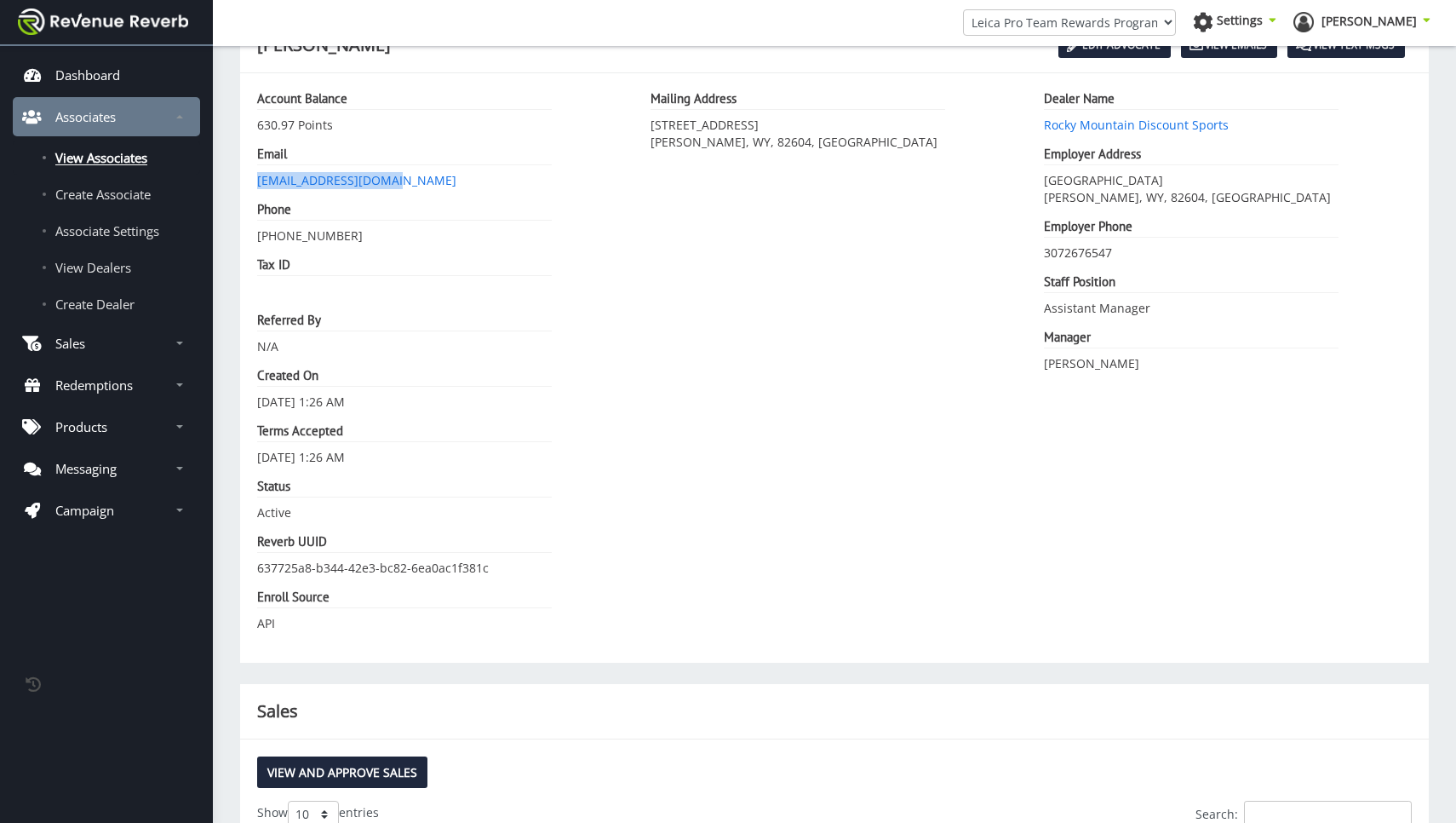
drag, startPoint x: 397, startPoint y: 179, endPoint x: 255, endPoint y: 177, distance: 142.0
click at [255, 177] on div "Account Balance 630.97 Points Email jesseburd@hotmail.com Phone 307-265-6974 Ta…" at bounding box center [441, 367] width 393 height 555
copy link "jesseburd@hotmail.com"
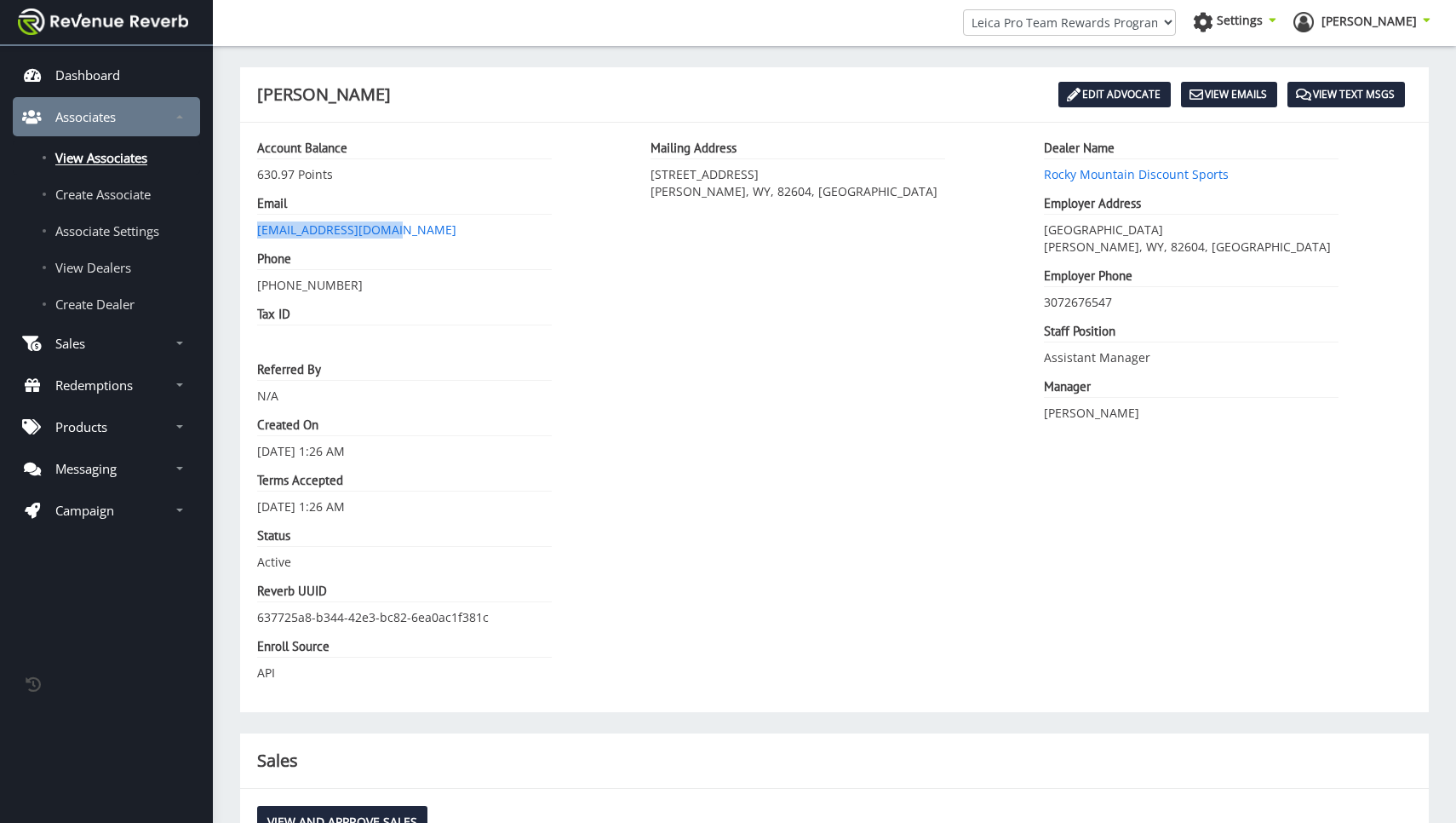
scroll to position [0, 0]
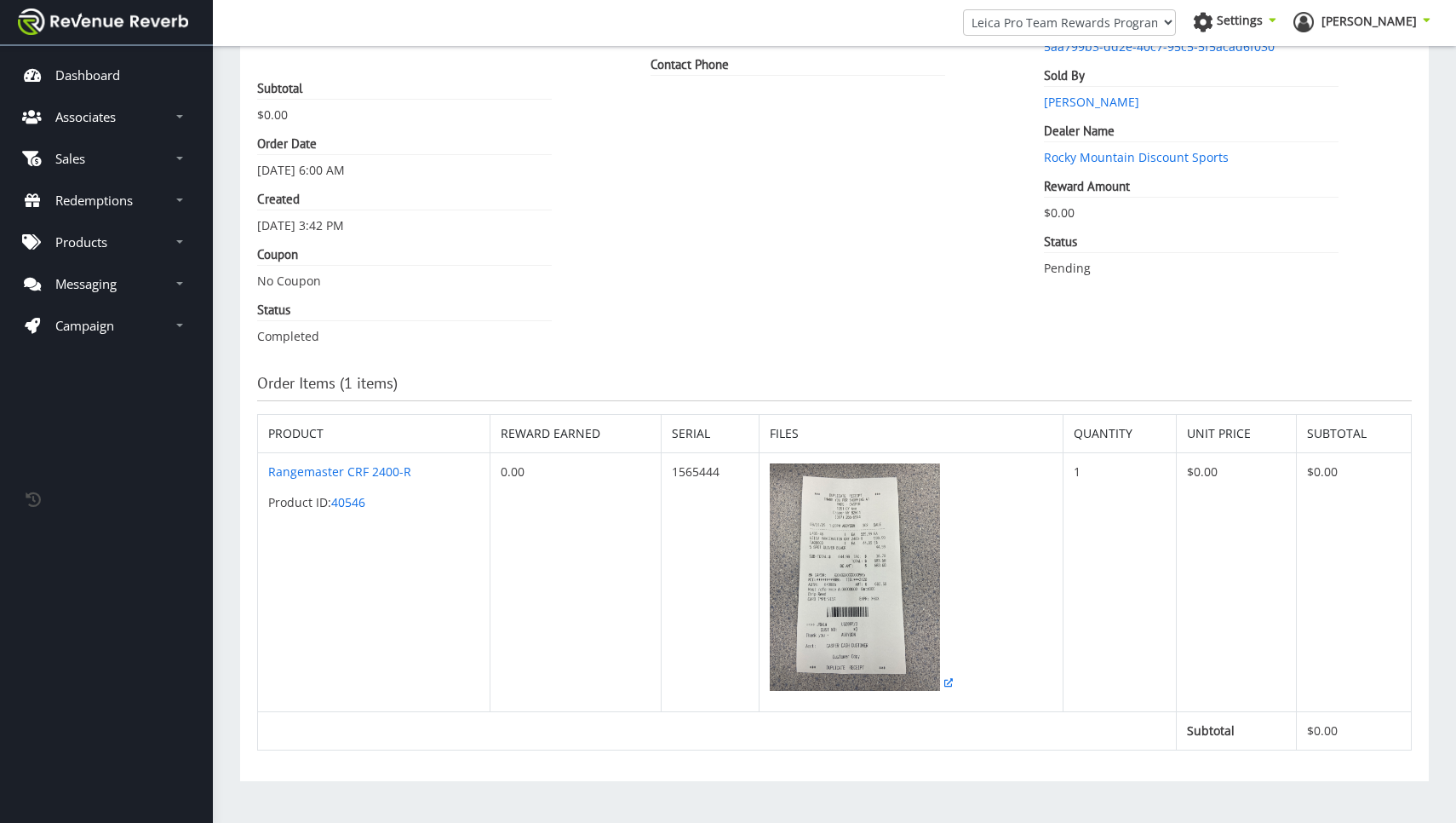
scroll to position [171, 0]
click at [330, 466] on link "Rangemaster CRF 2400-R" at bounding box center [340, 471] width 143 height 16
